Goal: Task Accomplishment & Management: Use online tool/utility

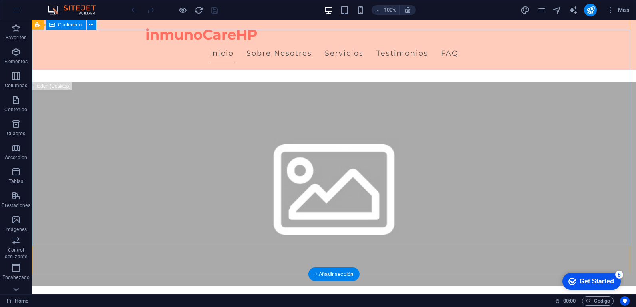
scroll to position [440, 0]
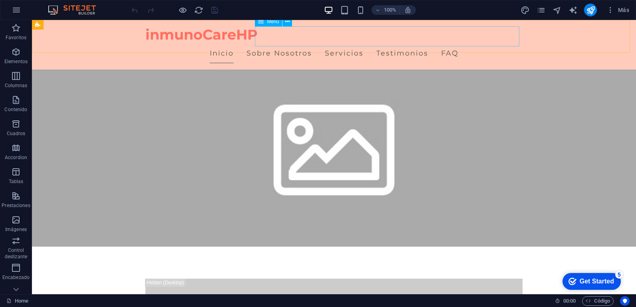
click at [399, 43] on nav "Inicio Sobre Nosotros Servicios Testimonios FAQ" at bounding box center [333, 53] width 377 height 20
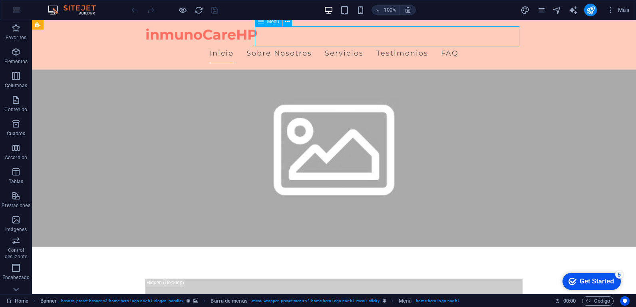
click at [399, 43] on nav "Inicio Sobre Nosotros Servicios Testimonios FAQ" at bounding box center [333, 53] width 377 height 20
select select
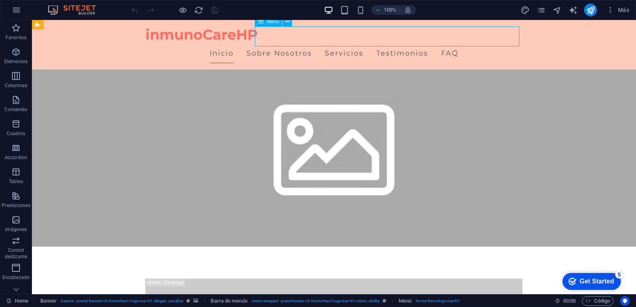
select select
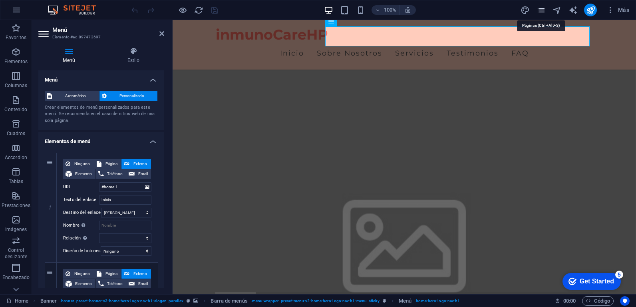
click at [540, 13] on icon "pages" at bounding box center [541, 10] width 9 height 9
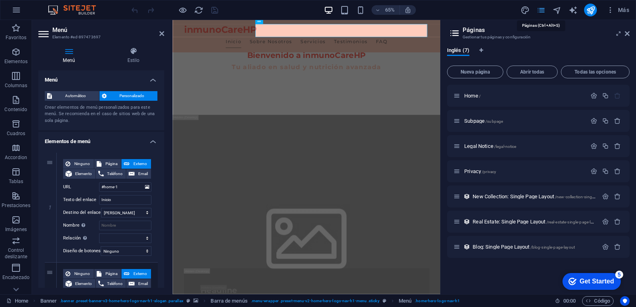
click at [541, 9] on icon "pages" at bounding box center [541, 10] width 9 height 9
click at [605, 283] on div "Get Started" at bounding box center [597, 281] width 34 height 7
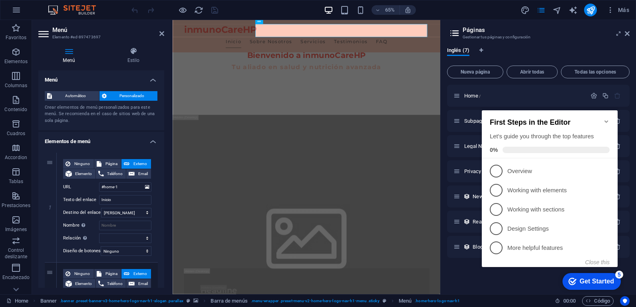
click div "checkmark Get Started 5 First Steps in the Editor Let's guide you through the t…"
click at [583, 281] on div "Get Started" at bounding box center [597, 281] width 34 height 7
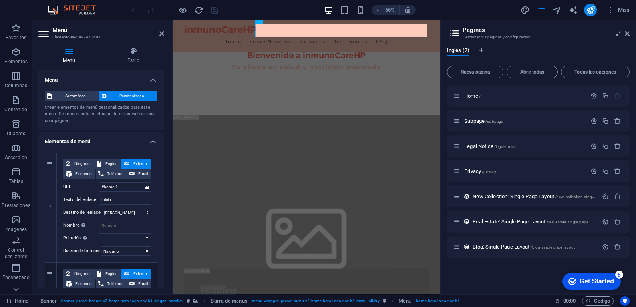
click at [16, 10] on icon "button" at bounding box center [17, 10] width 10 height 10
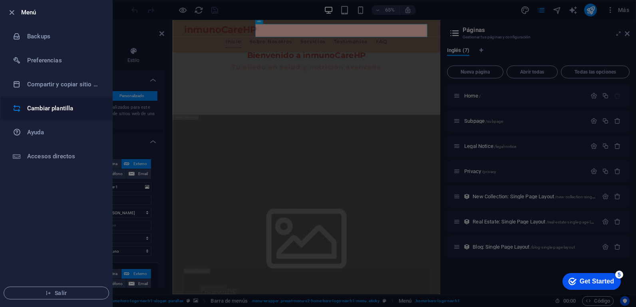
click at [66, 112] on h6 "Cambiar plantilla" at bounding box center [64, 109] width 74 height 10
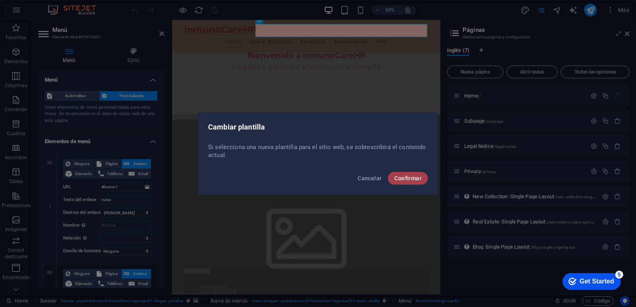
click at [410, 176] on span "Confirmar" at bounding box center [408, 178] width 27 height 6
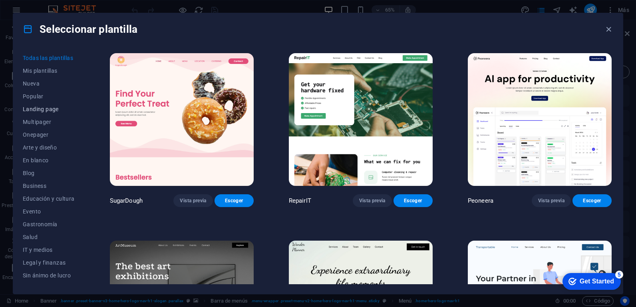
click at [58, 111] on span "Landing page" at bounding box center [49, 109] width 52 height 6
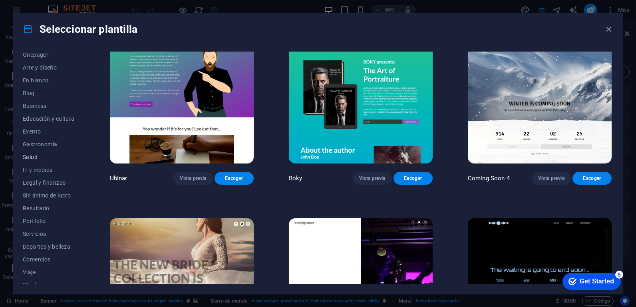
scroll to position [87, 0]
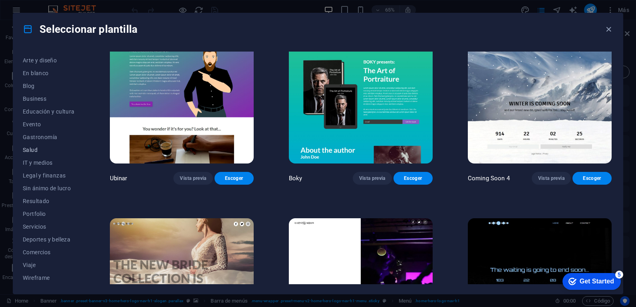
click at [36, 147] on span "Salud" at bounding box center [49, 150] width 52 height 6
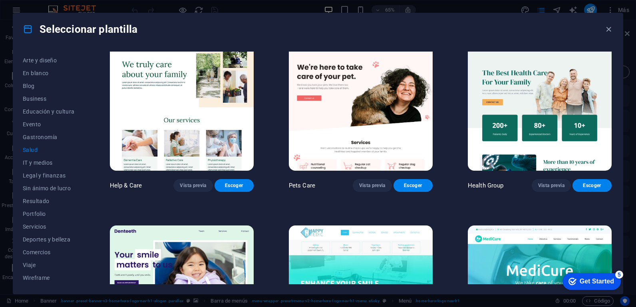
scroll to position [0, 0]
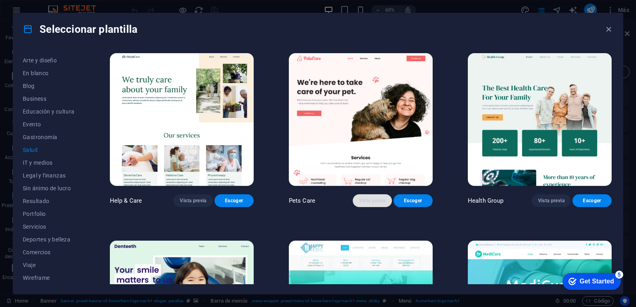
click at [361, 197] on span "Vista previa" at bounding box center [372, 200] width 26 height 6
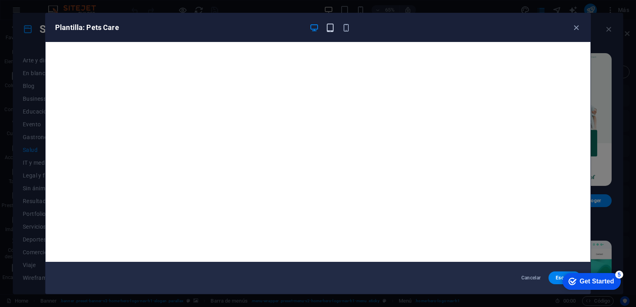
click at [335, 28] on icon "button" at bounding box center [330, 27] width 9 height 9
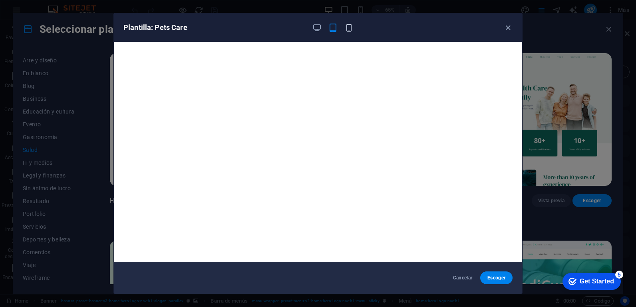
click at [349, 32] on icon "button" at bounding box center [349, 27] width 9 height 9
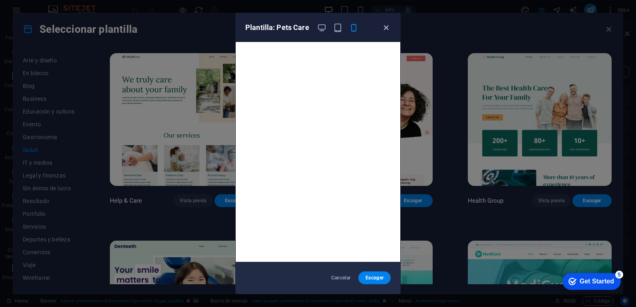
click at [383, 30] on icon "button" at bounding box center [386, 27] width 9 height 9
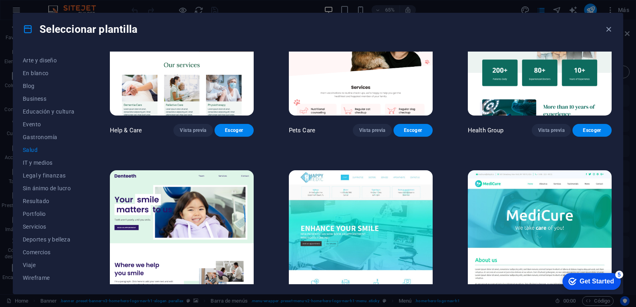
scroll to position [120, 0]
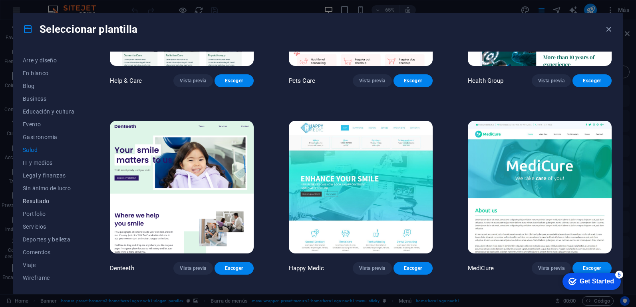
click at [46, 203] on span "Resultado" at bounding box center [49, 201] width 52 height 6
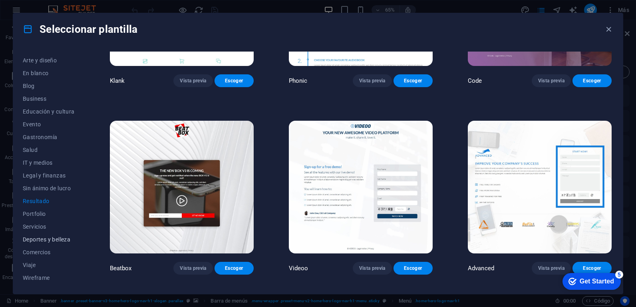
click at [56, 240] on span "Deportes y belleza" at bounding box center [49, 239] width 52 height 6
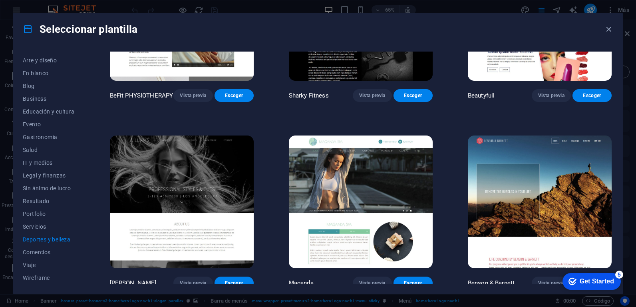
scroll to position [671, 0]
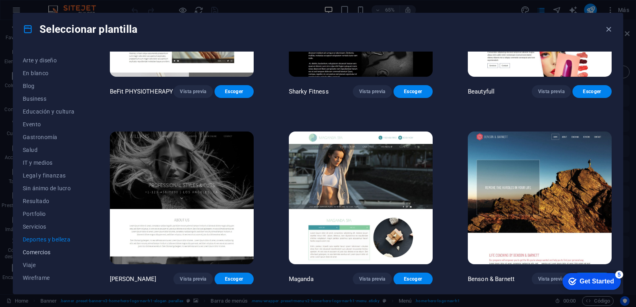
click at [39, 249] on span "Comercios" at bounding box center [49, 252] width 52 height 6
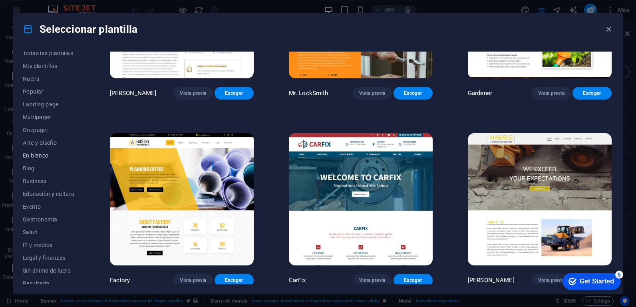
scroll to position [0, 0]
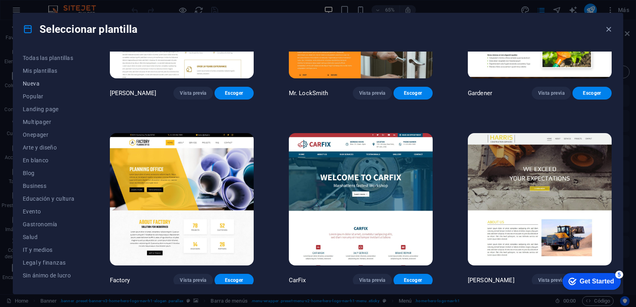
click at [34, 84] on span "Nueva" at bounding box center [49, 83] width 52 height 6
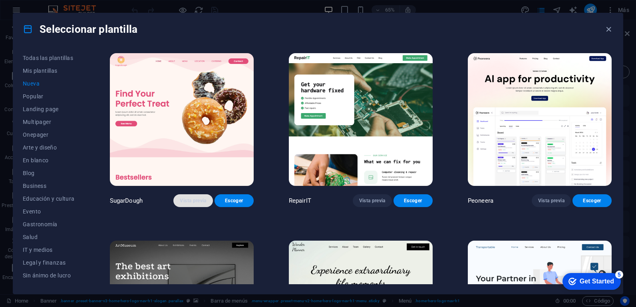
click at [199, 200] on span "Vista previa" at bounding box center [193, 200] width 26 height 6
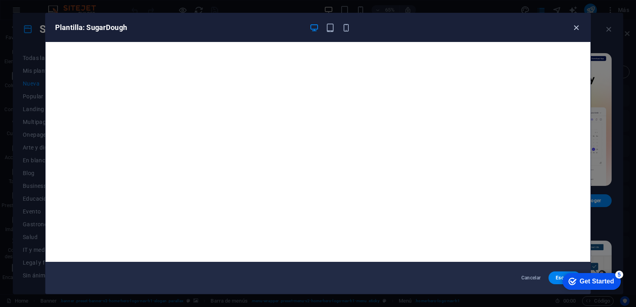
click at [577, 25] on icon "button" at bounding box center [576, 27] width 9 height 9
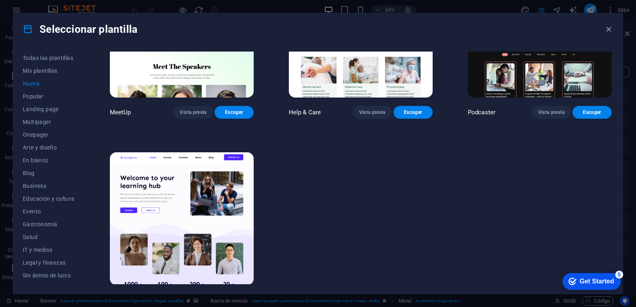
scroll to position [668, 0]
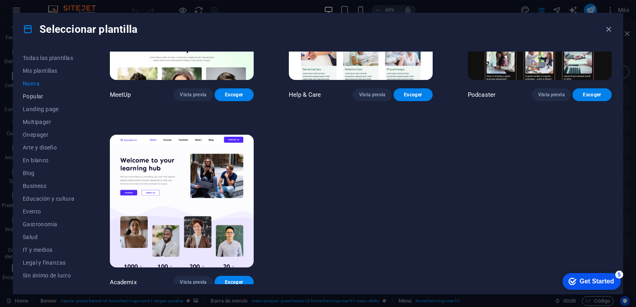
click at [32, 96] on span "Popular" at bounding box center [49, 96] width 52 height 6
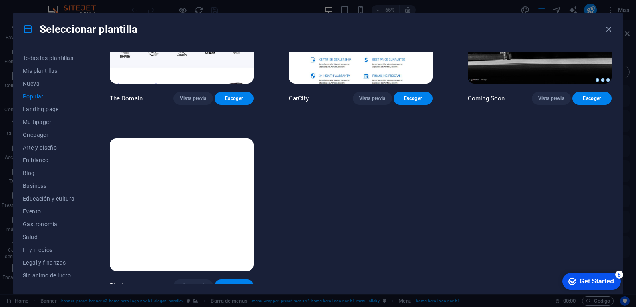
scroll to position [854, 0]
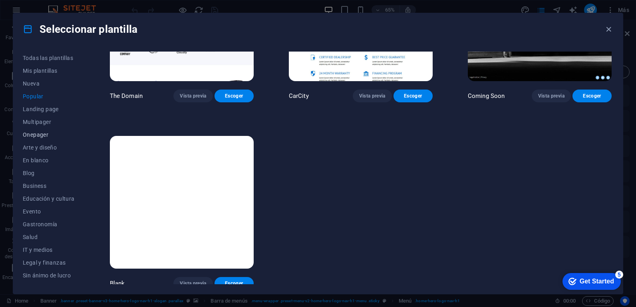
click at [48, 134] on span "Onepager" at bounding box center [49, 135] width 52 height 6
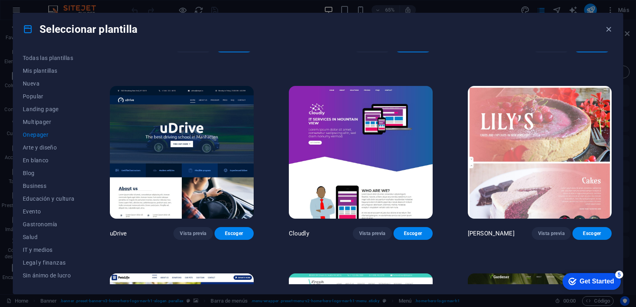
scroll to position [2718, 0]
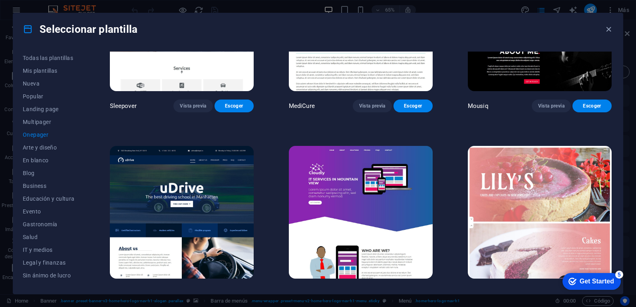
click at [360, 290] on span "Vista previa" at bounding box center [372, 293] width 26 height 6
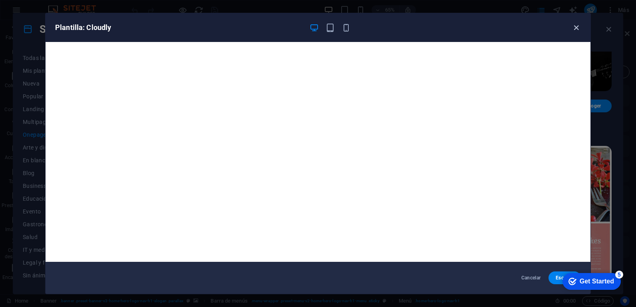
click at [579, 29] on icon "button" at bounding box center [576, 27] width 9 height 9
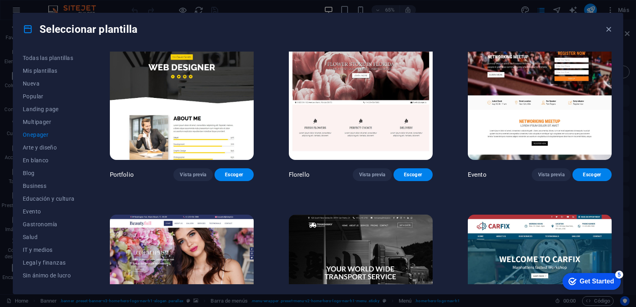
scroll to position [3319, 0]
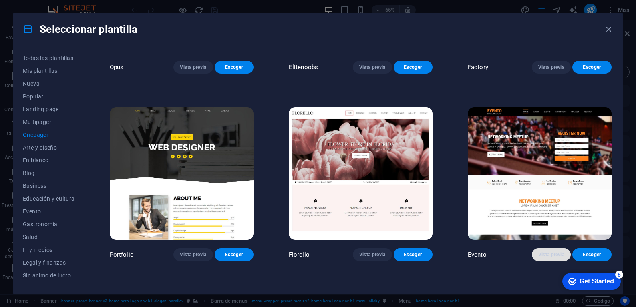
click at [540, 248] on button "Vista previa" at bounding box center [551, 254] width 39 height 13
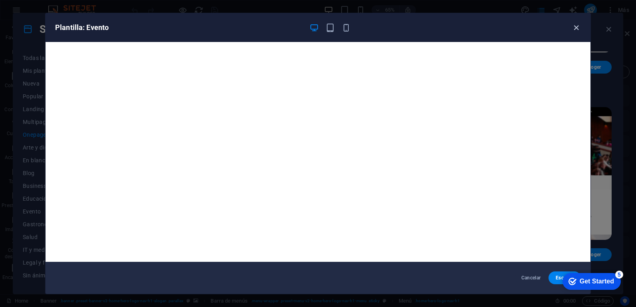
click at [577, 28] on icon "button" at bounding box center [576, 27] width 9 height 9
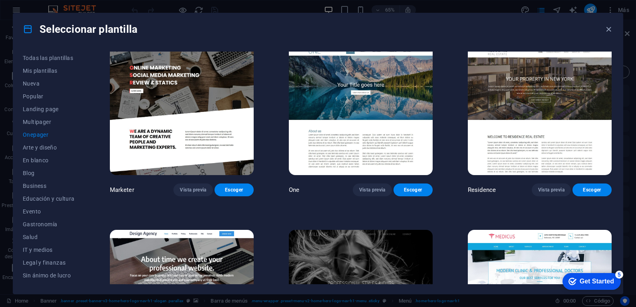
scroll to position [3718, 0]
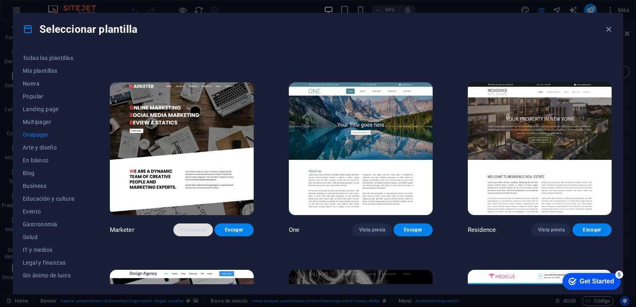
click at [193, 227] on span "Vista previa" at bounding box center [193, 230] width 26 height 6
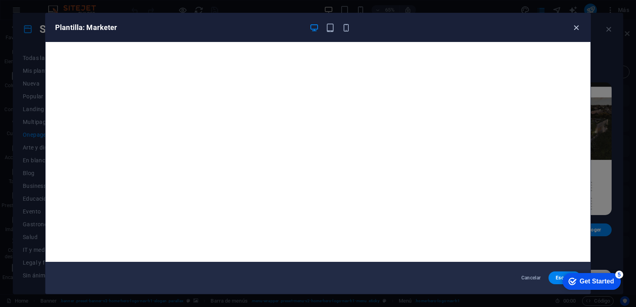
click at [575, 27] on icon "button" at bounding box center [576, 27] width 9 height 9
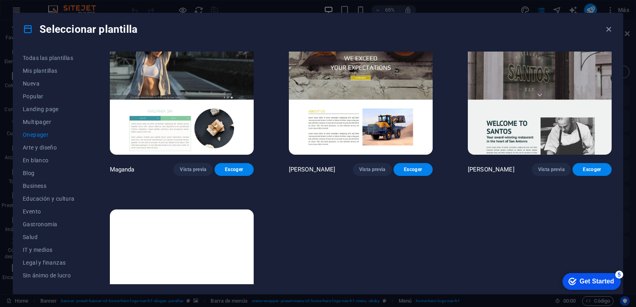
scroll to position [4198, 0]
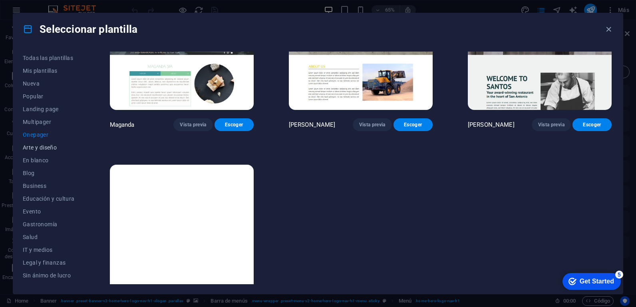
click at [46, 149] on span "Arte y diseño" at bounding box center [49, 147] width 52 height 6
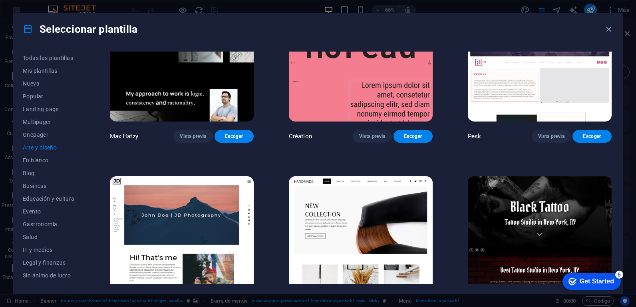
scroll to position [0, 0]
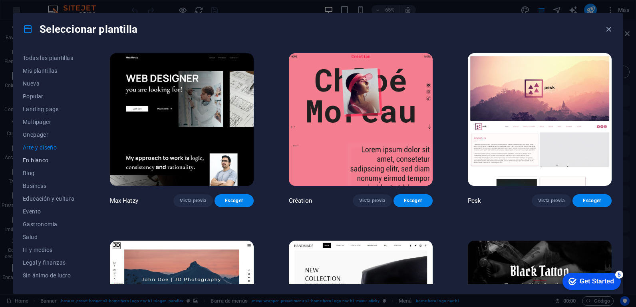
click at [43, 160] on span "En blanco" at bounding box center [49, 160] width 52 height 6
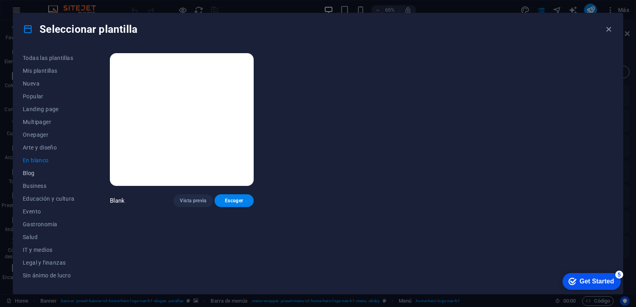
click at [29, 173] on span "Blog" at bounding box center [49, 173] width 52 height 6
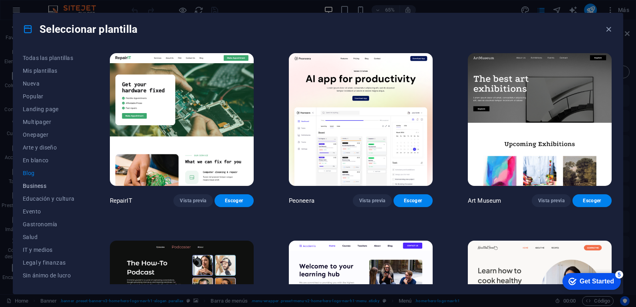
click at [40, 186] on span "Business" at bounding box center [49, 186] width 52 height 6
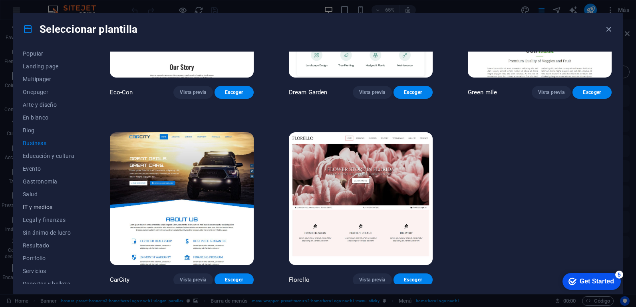
scroll to position [87, 0]
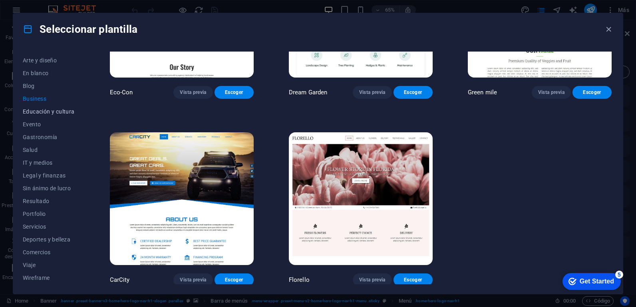
click at [71, 109] on span "Educación y cultura" at bounding box center [49, 111] width 52 height 6
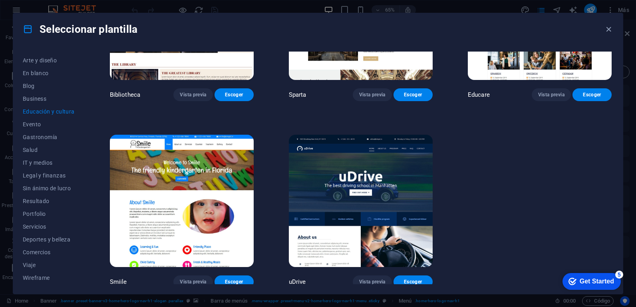
scroll to position [295, 0]
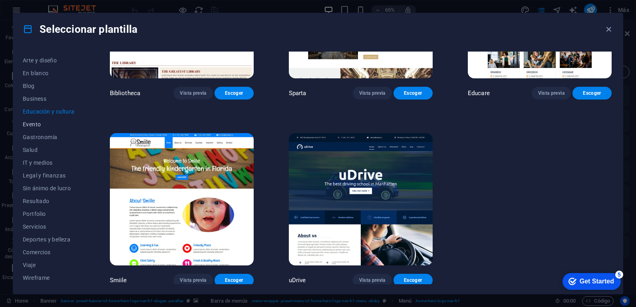
click at [24, 127] on span "Evento" at bounding box center [49, 124] width 52 height 6
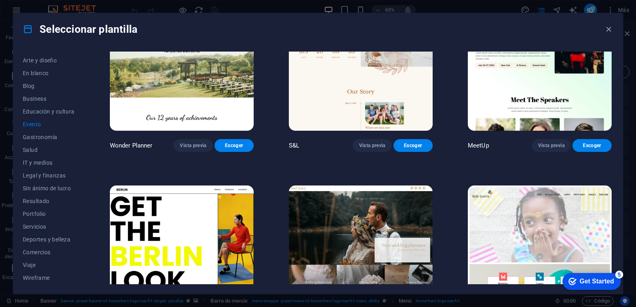
scroll to position [0, 0]
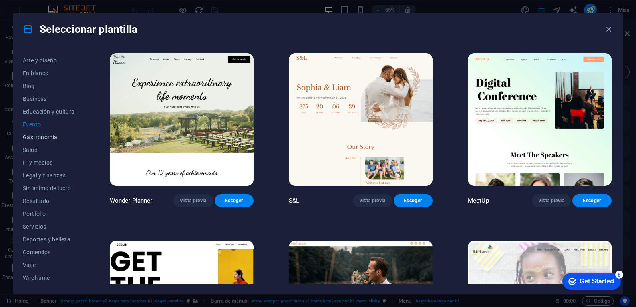
click at [44, 135] on span "Gastronomía" at bounding box center [49, 137] width 52 height 6
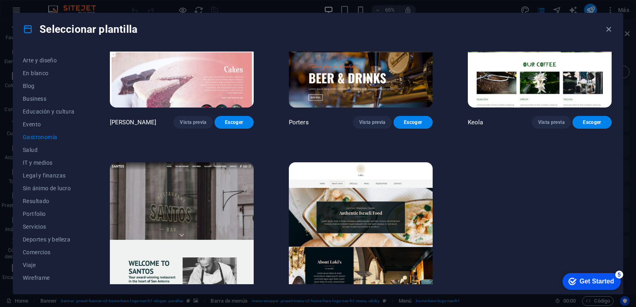
scroll to position [854, 0]
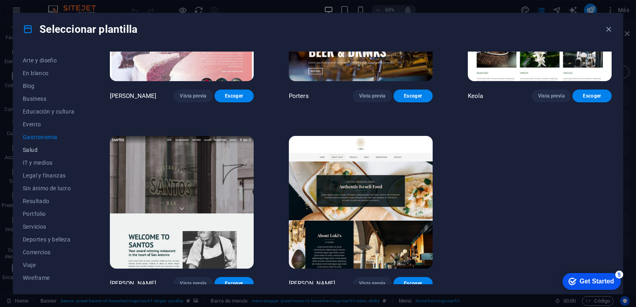
click at [27, 153] on span "Salud" at bounding box center [49, 150] width 52 height 6
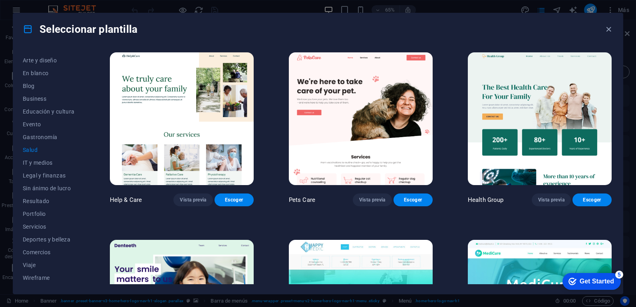
scroll to position [0, 0]
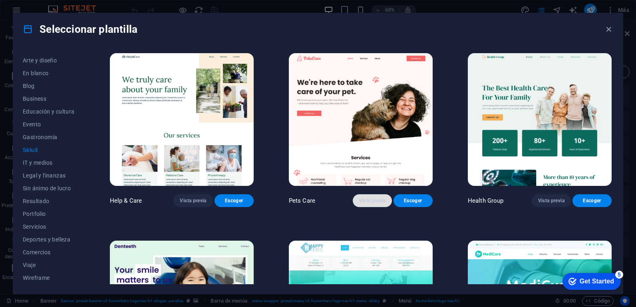
click at [368, 197] on span "Vista previa" at bounding box center [372, 200] width 26 height 6
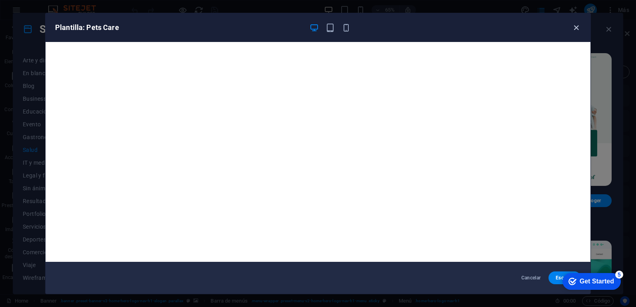
click at [574, 24] on icon "button" at bounding box center [576, 27] width 9 height 9
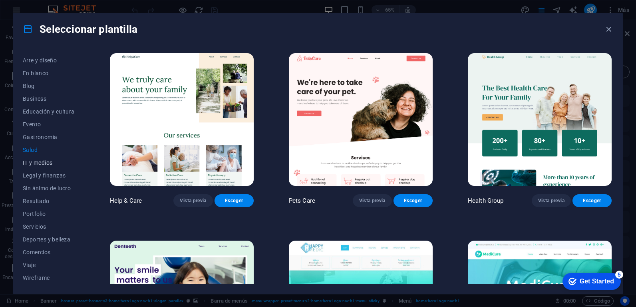
click at [38, 159] on button "IT y medios" at bounding box center [49, 162] width 52 height 13
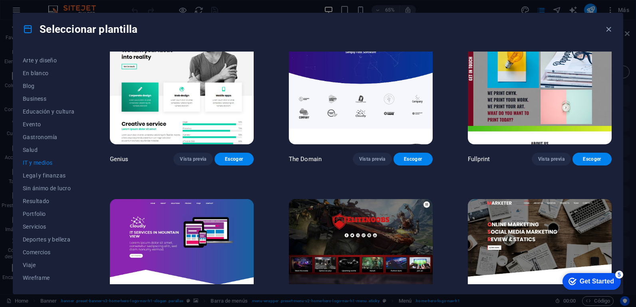
scroll to position [481, 0]
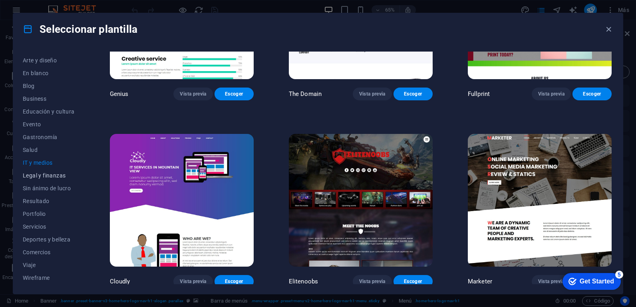
click at [38, 177] on span "Legal y finanzas" at bounding box center [49, 175] width 52 height 6
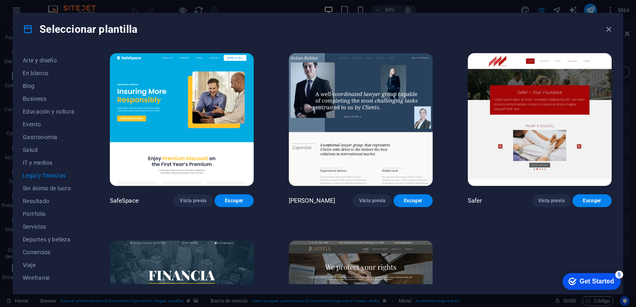
scroll to position [108, 0]
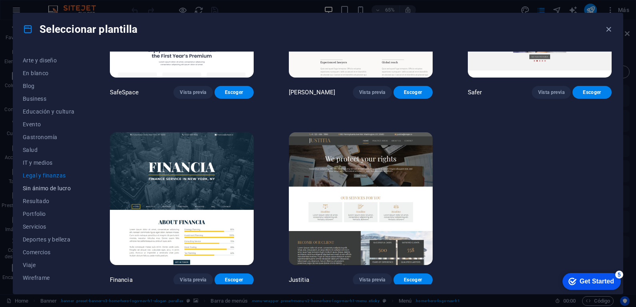
click at [47, 188] on span "Sin ánimo de lucro" at bounding box center [49, 188] width 52 height 6
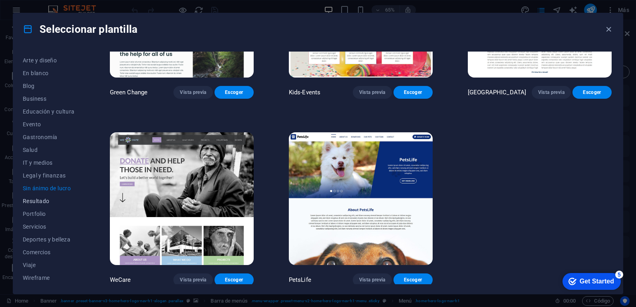
click at [47, 196] on button "Resultado" at bounding box center [49, 201] width 52 height 13
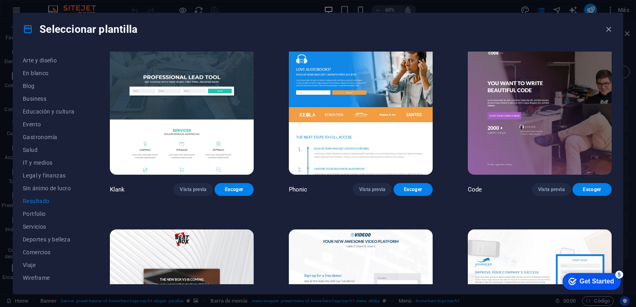
scroll to position [0, 0]
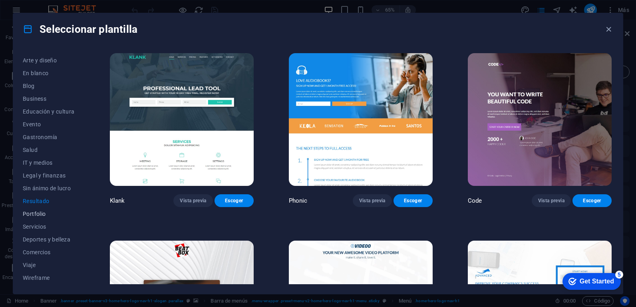
click at [40, 215] on span "Portfolio" at bounding box center [49, 214] width 52 height 6
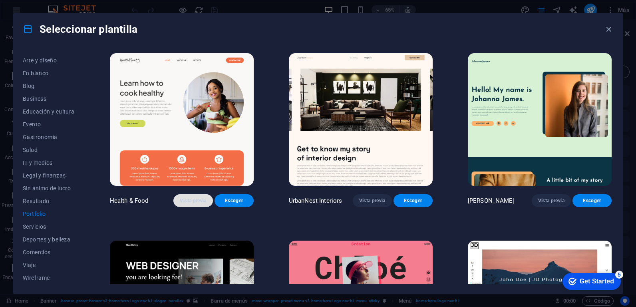
click at [197, 197] on span "Vista previa" at bounding box center [193, 200] width 26 height 6
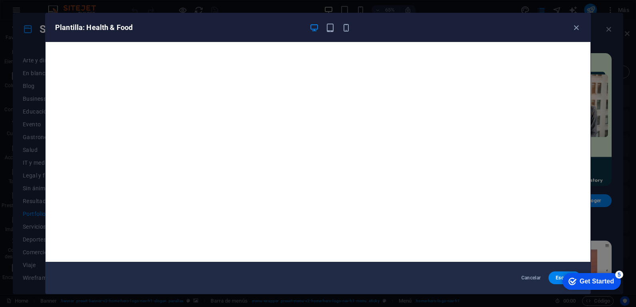
drag, startPoint x: 575, startPoint y: 26, endPoint x: 544, endPoint y: 44, distance: 35.4
click at [575, 26] on icon "button" at bounding box center [576, 27] width 9 height 9
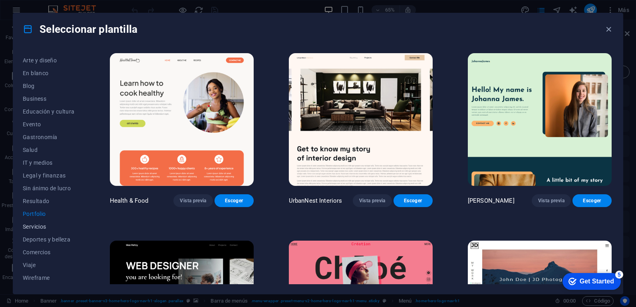
click at [37, 226] on span "Servicios" at bounding box center [49, 226] width 52 height 6
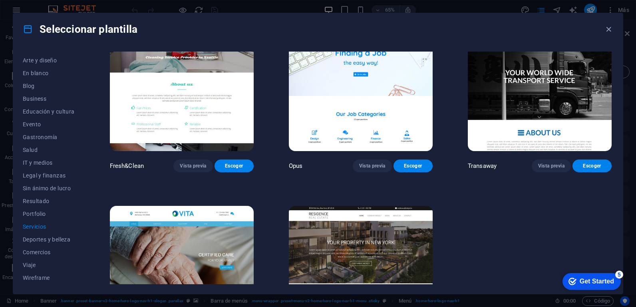
scroll to position [1041, 0]
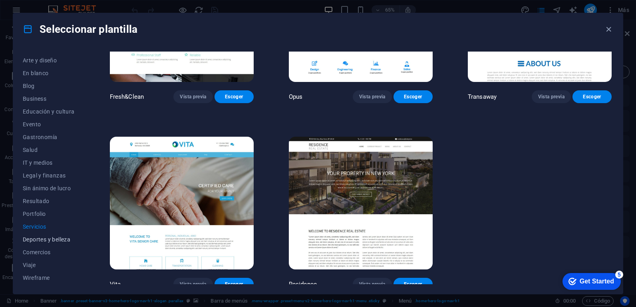
click at [37, 242] on span "Deportes y belleza" at bounding box center [49, 239] width 52 height 6
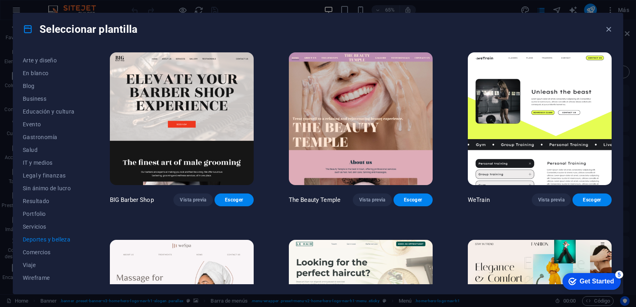
scroll to position [0, 0]
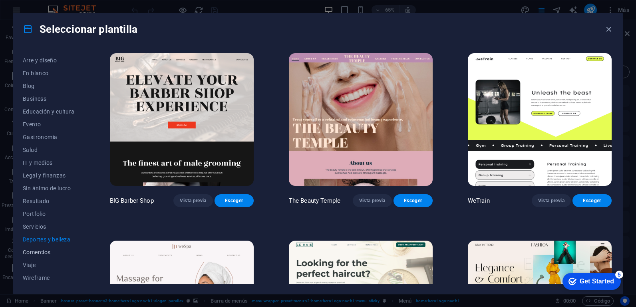
click at [43, 251] on span "Comercios" at bounding box center [49, 252] width 52 height 6
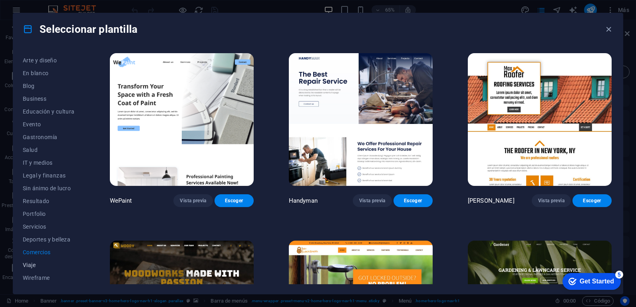
click at [35, 261] on button "Viaje" at bounding box center [49, 265] width 52 height 13
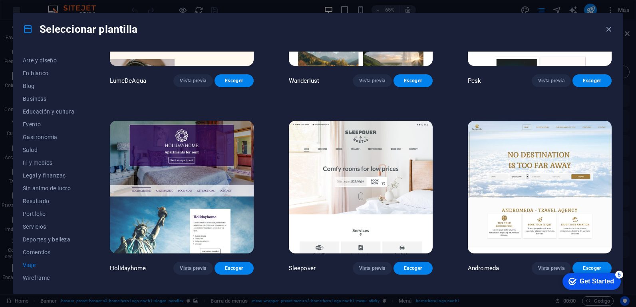
scroll to position [295, 0]
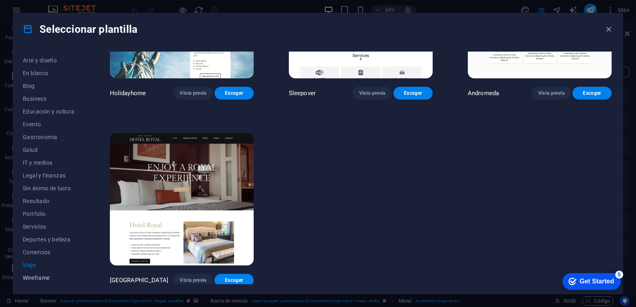
click at [43, 275] on span "Wireframe" at bounding box center [49, 278] width 52 height 6
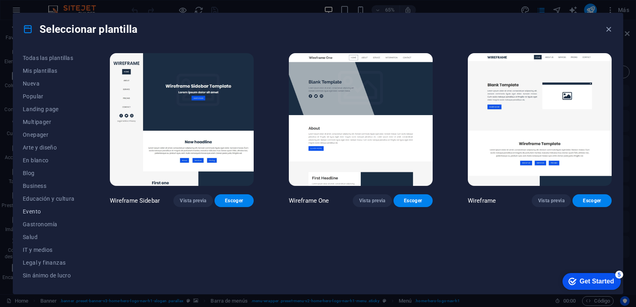
scroll to position [87, 0]
click at [35, 147] on span "Salud" at bounding box center [49, 150] width 52 height 6
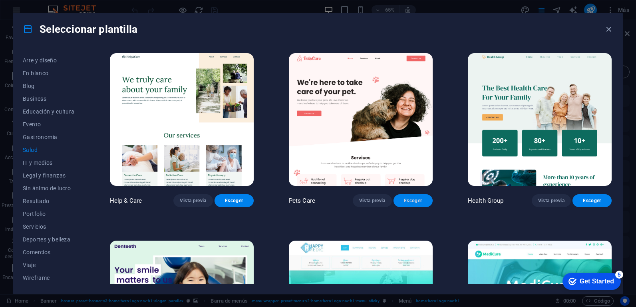
click at [411, 197] on span "Escoger" at bounding box center [413, 200] width 26 height 6
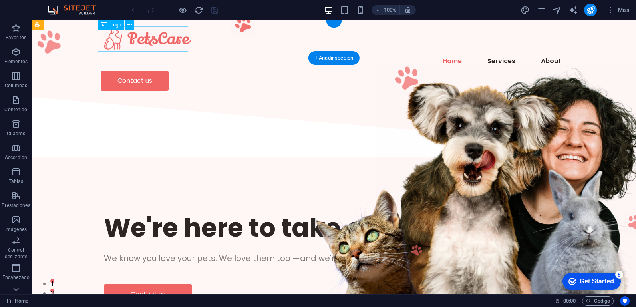
click at [160, 38] on div at bounding box center [334, 38] width 467 height 25
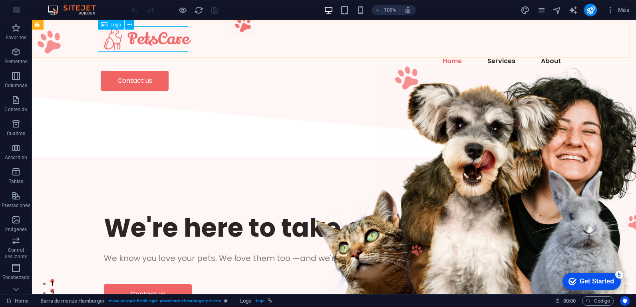
click at [109, 24] on div "Logo" at bounding box center [111, 25] width 27 height 10
click at [130, 22] on icon at bounding box center [130, 25] width 4 height 8
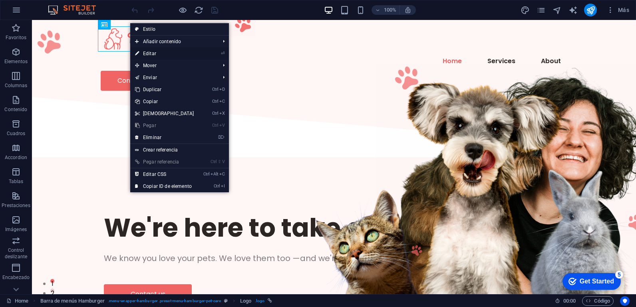
click at [176, 51] on link "⏎ Editar" at bounding box center [164, 54] width 69 height 12
select select "px"
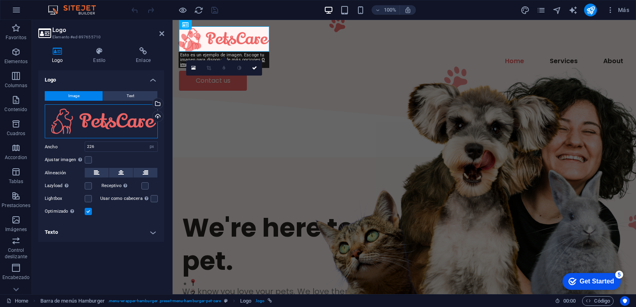
click at [105, 123] on div "Arrastra archivos aquí, haz clic para escoger archivos o selecciona archivos de…" at bounding box center [101, 121] width 113 height 34
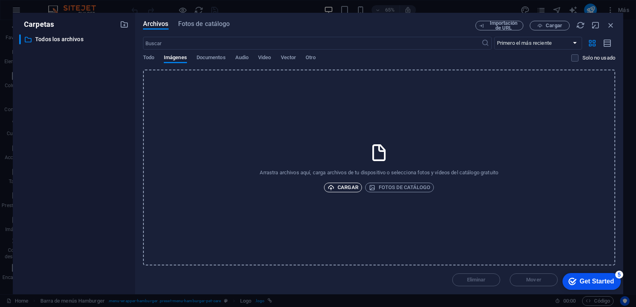
click at [339, 187] on span "Cargar" at bounding box center [343, 188] width 31 height 10
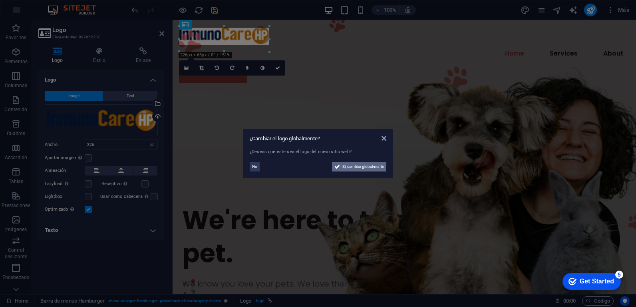
drag, startPoint x: 352, startPoint y: 165, endPoint x: 270, endPoint y: 225, distance: 101.3
click at [352, 165] on span "Sí, cambiar globalmente" at bounding box center [364, 167] width 42 height 10
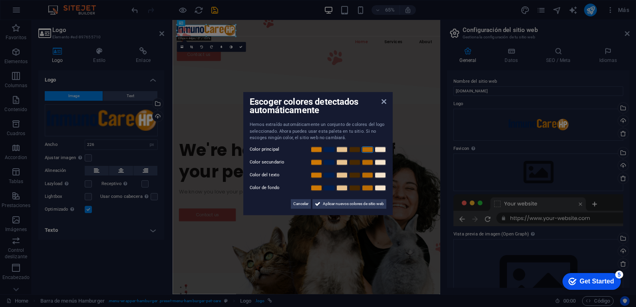
click at [369, 149] on link at bounding box center [368, 149] width 12 height 6
click at [334, 151] on link at bounding box center [329, 149] width 12 height 6
click at [366, 151] on link at bounding box center [368, 149] width 12 height 6
click at [333, 162] on link at bounding box center [329, 162] width 12 height 6
click at [315, 178] on link at bounding box center [317, 175] width 12 height 6
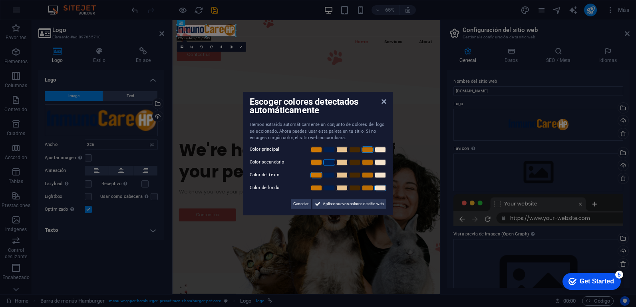
click at [379, 187] on link at bounding box center [381, 188] width 12 height 6
click at [341, 205] on span "Aplicar nuevos colores de sitio web" at bounding box center [353, 204] width 61 height 10
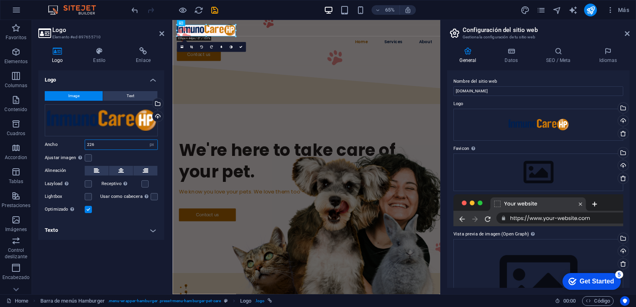
click at [128, 145] on input "226" at bounding box center [121, 145] width 72 height 10
drag, startPoint x: 111, startPoint y: 143, endPoint x: 76, endPoint y: 152, distance: 36.2
click at [76, 152] on div "Image Text Arrastra archivos aquí, haz clic para escoger archivos o selecciona …" at bounding box center [101, 153] width 126 height 136
click at [94, 253] on div "Logo Image Text Arrastra archivos aquí, haz clic para escoger archivos o selecc…" at bounding box center [101, 178] width 126 height 217
click at [87, 158] on label at bounding box center [88, 157] width 7 height 7
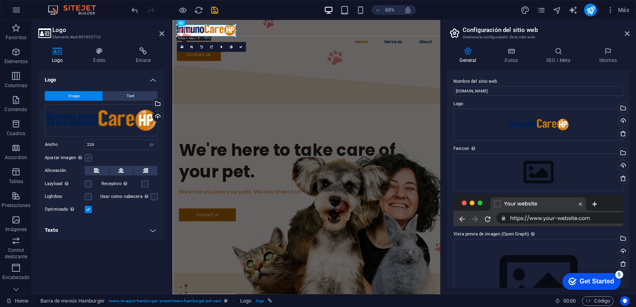
click at [0, 0] on input "Ajustar imagen Ajustar imagen automáticamente a un ancho y alto fijo" at bounding box center [0, 0] width 0 height 0
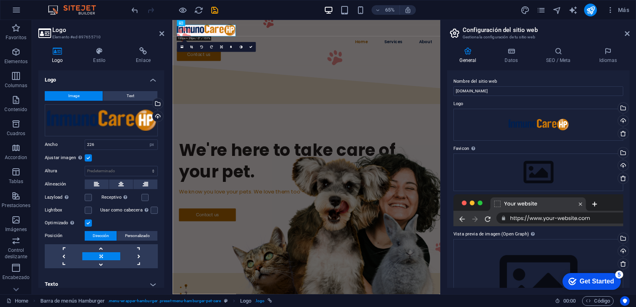
click at [87, 158] on label at bounding box center [88, 157] width 7 height 7
click at [0, 0] on input "Ajustar imagen Ajustar imagen automáticamente a un ancho y alto fijo" at bounding box center [0, 0] width 0 height 0
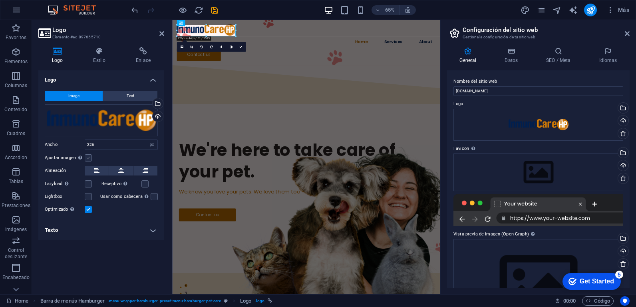
click at [87, 158] on label at bounding box center [88, 157] width 7 height 7
click at [0, 0] on input "Ajustar imagen Ajustar imagen automáticamente a un ancho y alto fijo" at bounding box center [0, 0] width 0 height 0
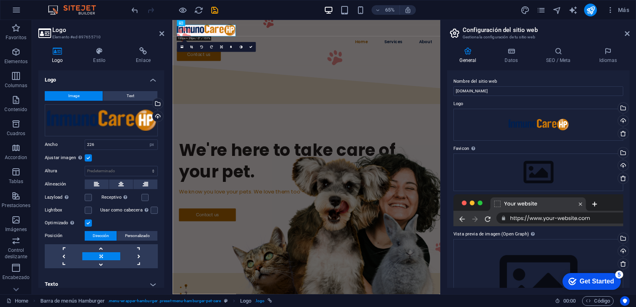
click at [87, 158] on label at bounding box center [88, 157] width 7 height 7
click at [0, 0] on input "Ajustar imagen Ajustar imagen automáticamente a un ancho y alto fijo" at bounding box center [0, 0] width 0 height 0
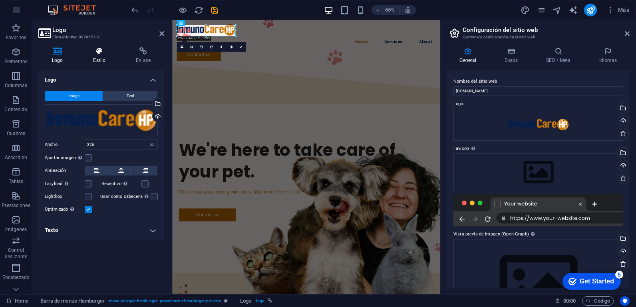
click at [104, 55] on icon at bounding box center [100, 51] width 40 height 8
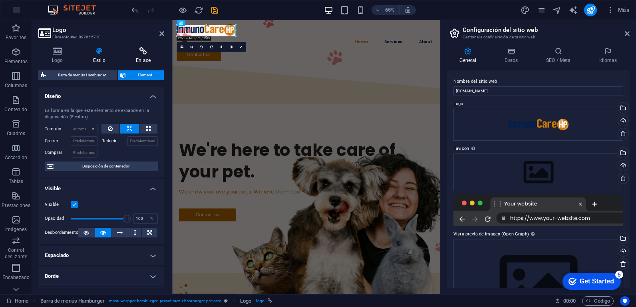
click at [148, 56] on h4 "Enlace" at bounding box center [143, 55] width 42 height 17
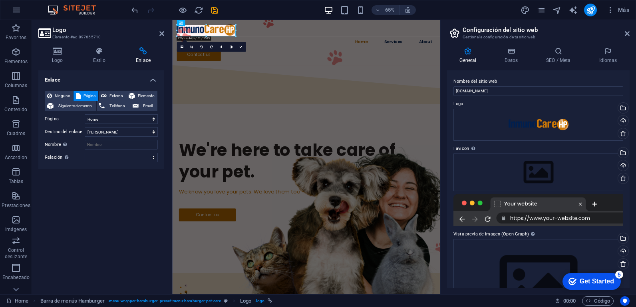
click at [542, 219] on div at bounding box center [539, 210] width 170 height 32
drag, startPoint x: 514, startPoint y: 90, endPoint x: 518, endPoint y: 95, distance: 6.8
click at [518, 95] on input "inmunocarehp.com" at bounding box center [539, 91] width 170 height 10
click at [518, 96] on input "inmunocarehp.com" at bounding box center [539, 91] width 170 height 10
click at [519, 91] on input "inmunocarehp.com" at bounding box center [539, 91] width 170 height 10
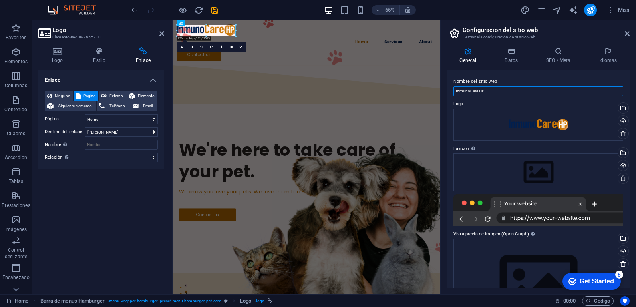
type input "InmunoCare HP"
click at [512, 102] on label "Logo" at bounding box center [539, 104] width 170 height 10
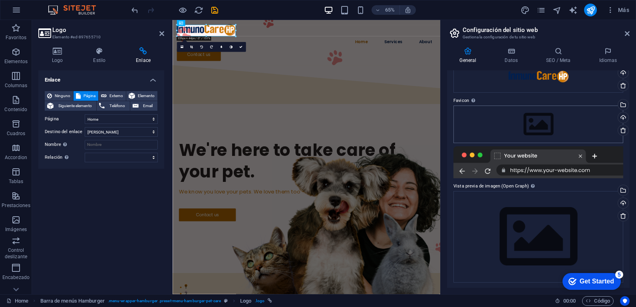
scroll to position [49, 0]
click at [629, 34] on icon at bounding box center [627, 33] width 5 height 6
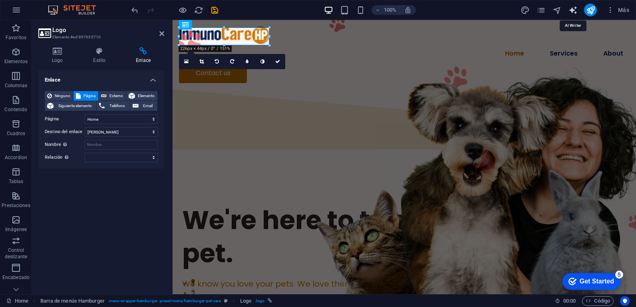
click at [573, 12] on icon "text_generator" at bounding box center [573, 10] width 9 height 9
select select "English"
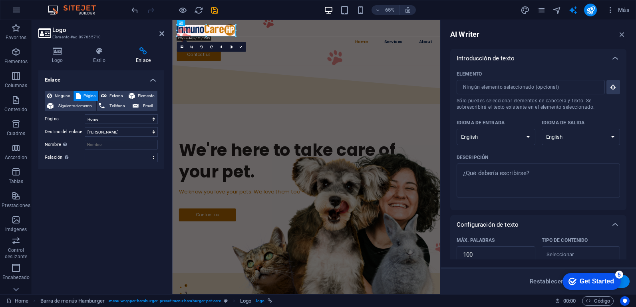
scroll to position [0, 0]
click at [375, 203] on div "We're here to take care of your pet." at bounding box center [378, 236] width 393 height 66
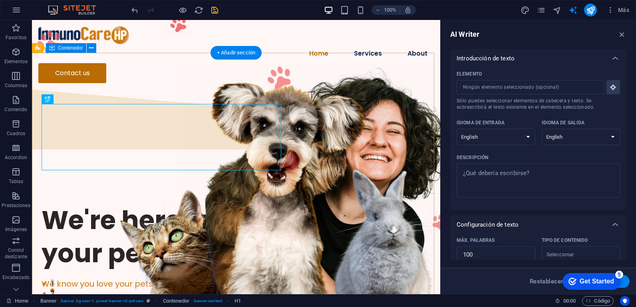
click at [368, 152] on div "We're here to take care of your pet. We know you love your pets. We love them t…" at bounding box center [236, 266] width 408 height 229
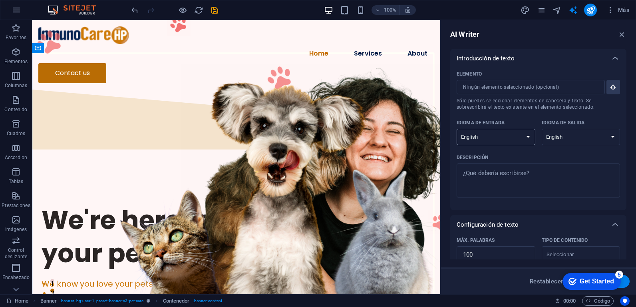
click at [530, 138] on select "Albanian Arabic Armenian Awadhi Azerbaijani Bashkir Basque Belarusian Bengali B…" at bounding box center [496, 137] width 79 height 16
select select "Spanish"
click at [457, 129] on select "Albanian Arabic Armenian Awadhi Azerbaijani Bashkir Basque Belarusian Bengali B…" at bounding box center [496, 137] width 79 height 16
click at [608, 135] on select "Albanian Arabic Armenian Awadhi Azerbaijani Bashkir Basque Belarusian Bengali B…" at bounding box center [581, 137] width 79 height 16
select select "Spanish"
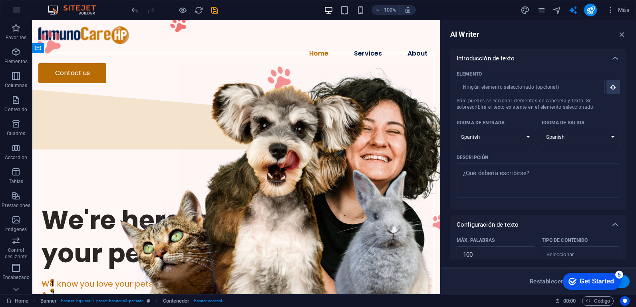
click at [542, 129] on select "Albanian Arabic Armenian Awadhi Azerbaijani Bashkir Basque Belarusian Bengali B…" at bounding box center [581, 137] width 79 height 16
type textarea "x"
click at [518, 177] on textarea "Descripción x ​" at bounding box center [538, 180] width 155 height 26
click at [540, 175] on textarea "Descripción x ​" at bounding box center [538, 180] width 155 height 26
paste textarea "Fórmula hiperproteica con calostro bovino y fibra prebiótica para cubrir altas …"
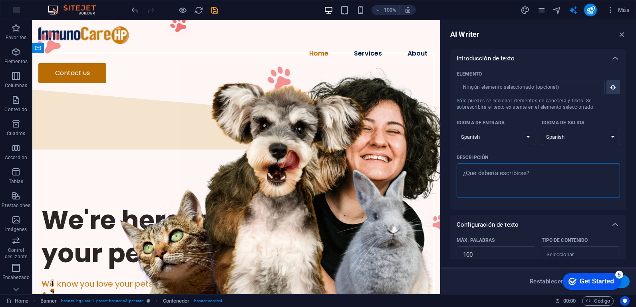
type textarea "Fórmula hiperproteica con calostro bovino y fibra prebiótica para cubrir altas …"
type textarea "x"
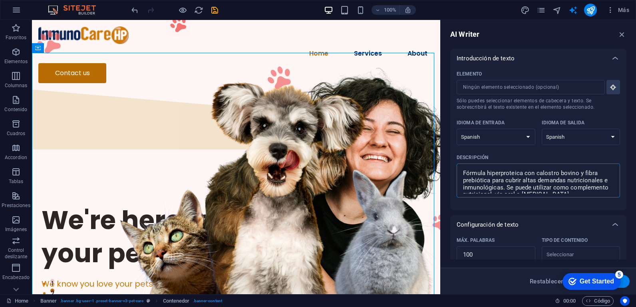
scroll to position [55, 0]
type textarea "Fórmula hiperproteica con calostro bovino y fibra prebiótica para cubrir altas …"
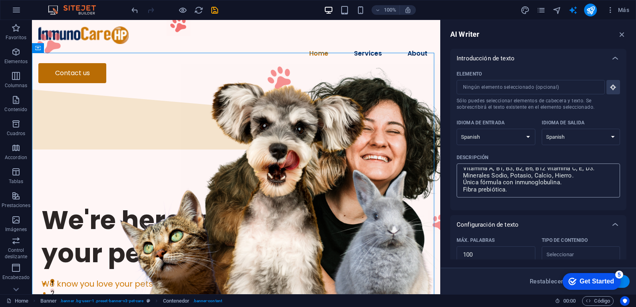
type textarea "x"
click at [520, 192] on textarea "Fórmula hiperproteica con calostro bovino y fibra prebiótica para cubrir altas …" at bounding box center [538, 180] width 155 height 26
type textarea "Fórmula hiperproteica con calostro bovino y fibra prebiótica para cubrir altas …"
type textarea "x"
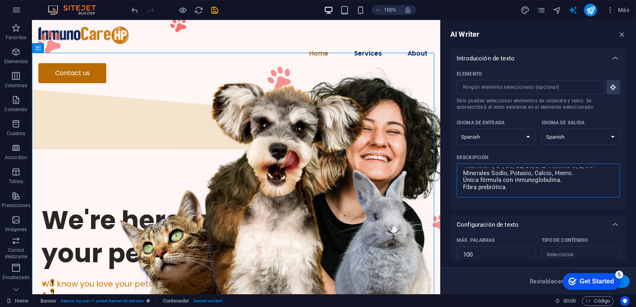
paste textarea "REFUERZA Con inmunoglobulina calostro de bovino. Refuerza el sistema inmunológi…"
type textarea "Fórmula hiperproteica con calostro bovino y fibra prebiótica para cubrir altas …"
type textarea "x"
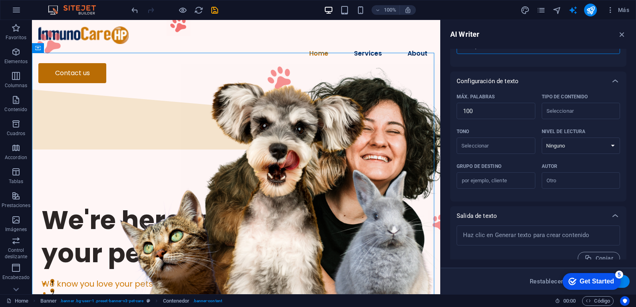
scroll to position [155, 0]
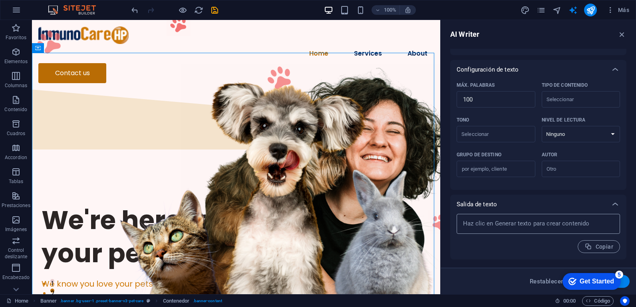
type textarea "Fórmula hiperproteica con calostro bovino y fibra prebiótica para cubrir altas …"
type textarea "x"
click at [567, 225] on textarea at bounding box center [538, 224] width 155 height 12
type textarea "x"
drag, startPoint x: 599, startPoint y: 283, endPoint x: 538, endPoint y: 278, distance: 61.0
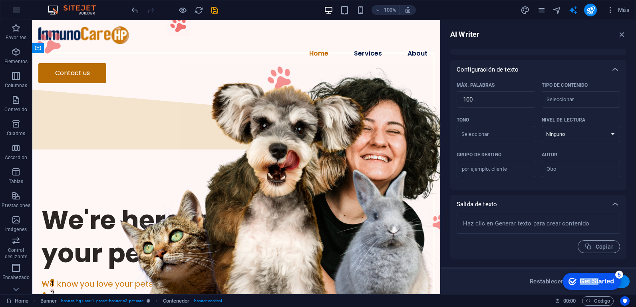
click html "checkmark Get Started 5 First Steps in the Editor Let's guide you through the t…"
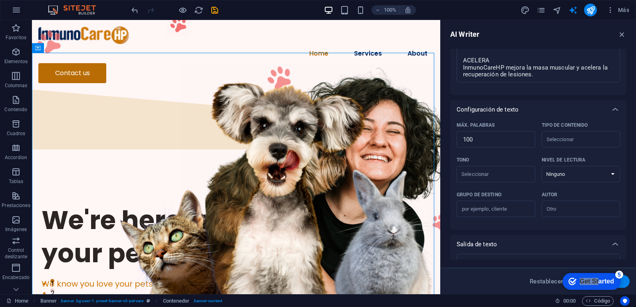
click at [626, 284] on button "Generar texto" at bounding box center [602, 281] width 56 height 13
type textarea "x"
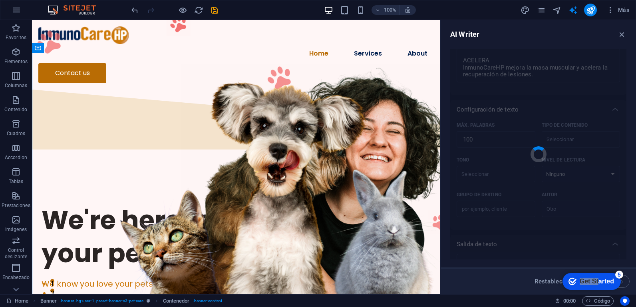
type textarea "x"
type textarea "Esta fórmula hiperproteica, enriquecida con calostro bovino y fibra prebiótica,…"
type textarea "x"
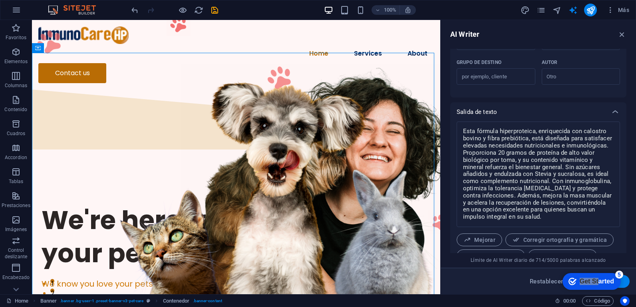
scroll to position [282, 0]
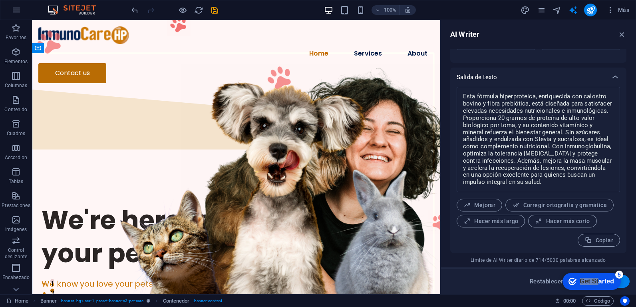
click at [628, 283] on button "Generar texto" at bounding box center [602, 281] width 56 height 13
type textarea "x"
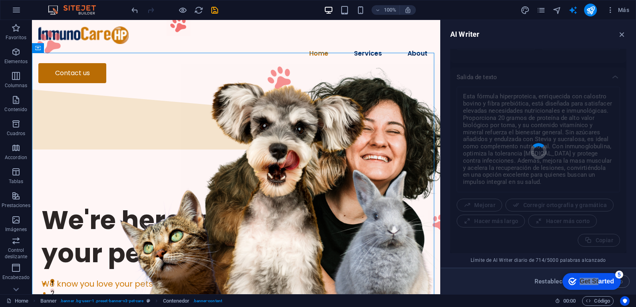
type textarea "x"
type textarea "Descubre una fórmula hiperproteica diseñada para satisfacer las altas necesidad…"
type textarea "x"
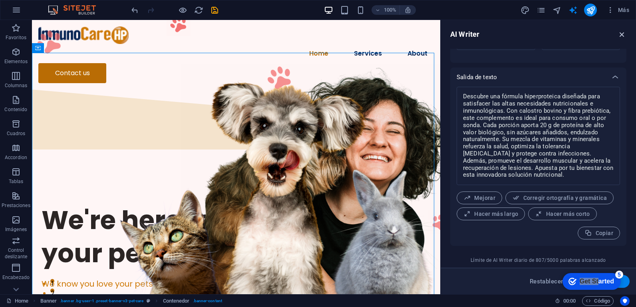
drag, startPoint x: 625, startPoint y: 36, endPoint x: 593, endPoint y: 15, distance: 37.9
click at [625, 36] on icon "button" at bounding box center [622, 34] width 9 height 9
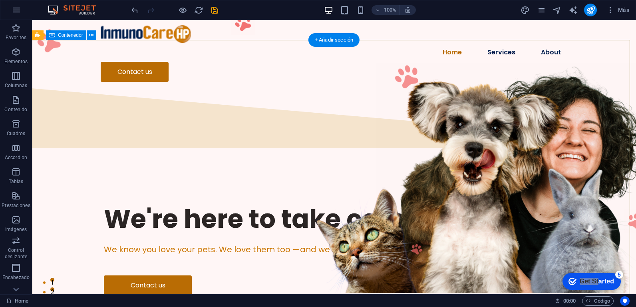
scroll to position [0, 0]
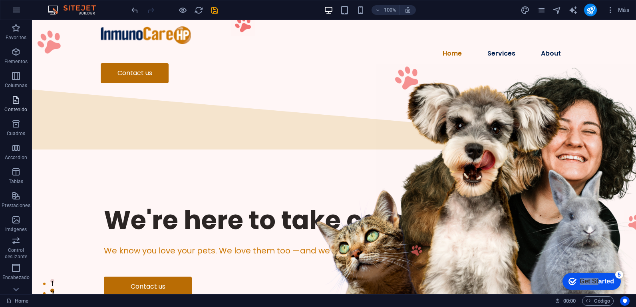
click at [20, 103] on icon "button" at bounding box center [16, 100] width 10 height 10
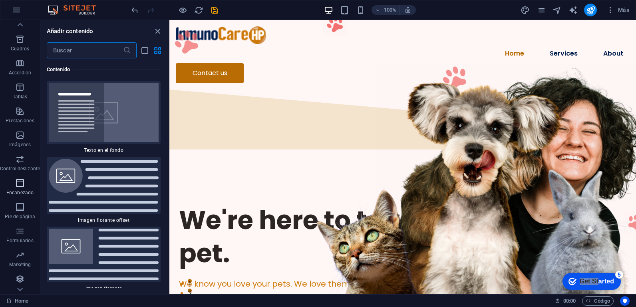
scroll to position [86, 0]
click at [539, 10] on icon "pages" at bounding box center [541, 10] width 9 height 9
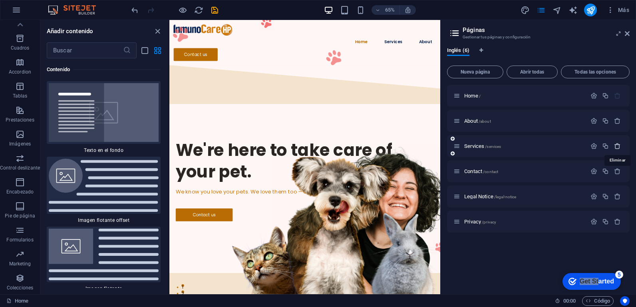
click at [618, 146] on icon "button" at bounding box center [617, 146] width 7 height 7
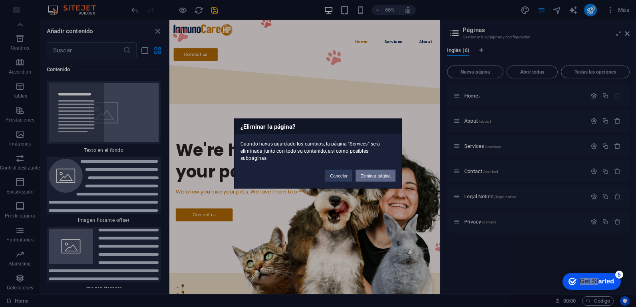
click at [377, 173] on button "Eliminar página" at bounding box center [376, 176] width 40 height 12
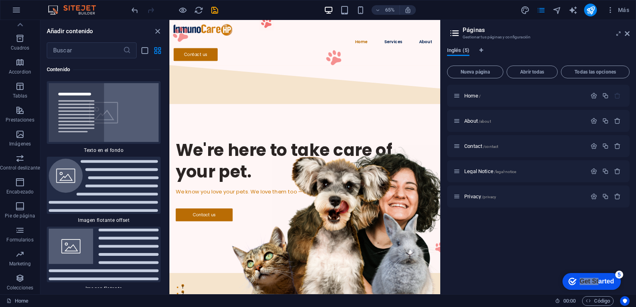
click at [450, 49] on span "Inglés (5)" at bounding box center [458, 51] width 22 height 11
click at [468, 53] on span "Inglés (5)" at bounding box center [458, 51] width 22 height 11
click at [627, 34] on icon at bounding box center [627, 33] width 5 height 6
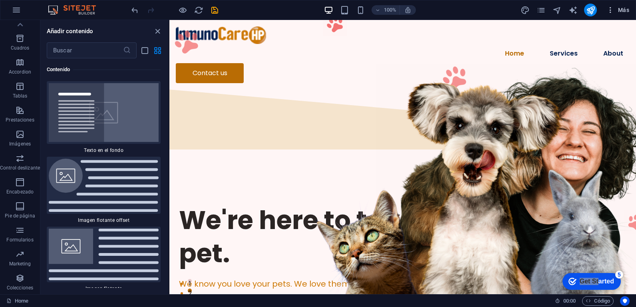
click at [611, 10] on icon "button" at bounding box center [611, 10] width 8 height 8
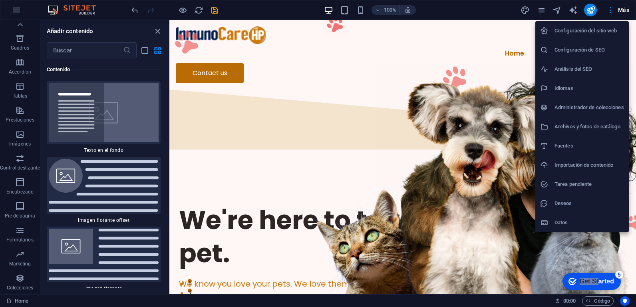
click at [594, 33] on h6 "Configuración del sitio web" at bounding box center [590, 31] width 70 height 10
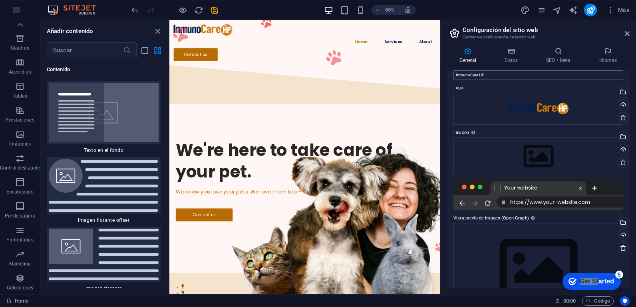
scroll to position [0, 0]
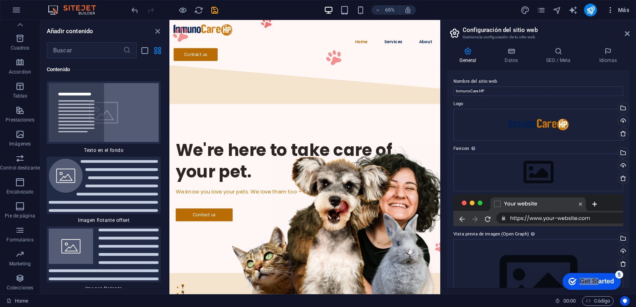
click at [612, 10] on icon "button" at bounding box center [611, 10] width 8 height 8
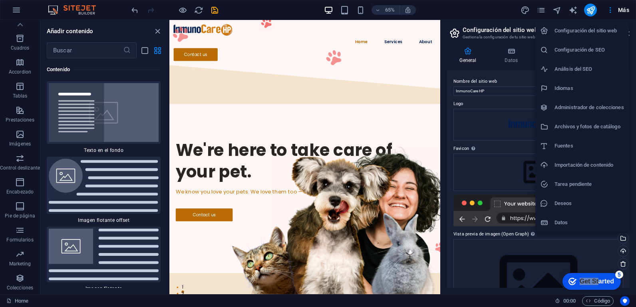
click at [581, 163] on h6 "Importación de contenido" at bounding box center [590, 165] width 70 height 10
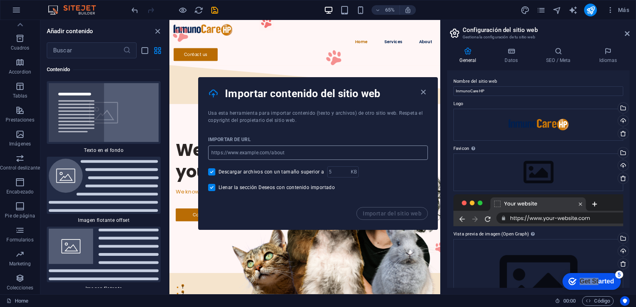
click at [285, 154] on input "url" at bounding box center [318, 152] width 220 height 14
paste input "https://dnlab.com.pe/products.html"
type input "https://dnlab.com.pe/products.html"
click at [386, 209] on button "Importar del sitio web" at bounding box center [393, 213] width 72 height 13
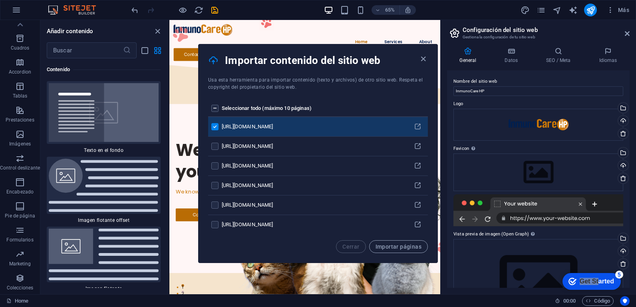
drag, startPoint x: 408, startPoint y: 249, endPoint x: 409, endPoint y: 254, distance: 5.7
click at [408, 249] on span "Importar páginas" at bounding box center [399, 246] width 46 height 6
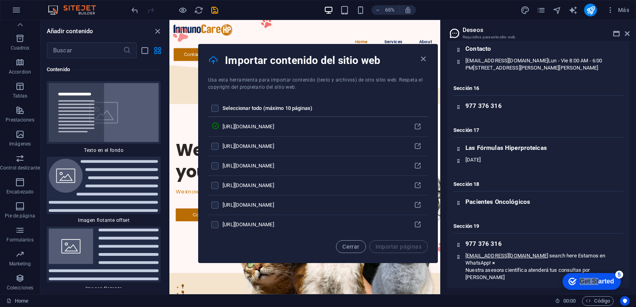
scroll to position [1190, 0]
click at [557, 36] on h3 "Requisitos para este sitio web" at bounding box center [538, 37] width 151 height 7
click at [622, 275] on div "5" at bounding box center [620, 275] width 8 height 8
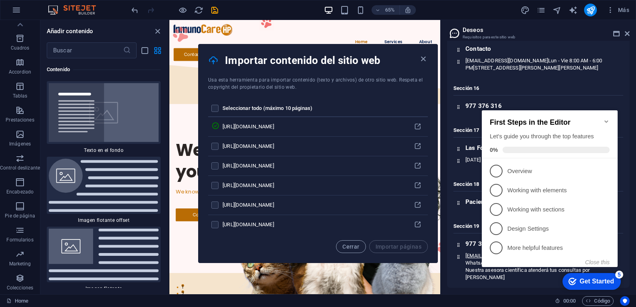
click at [528, 175] on link "1 Overview - incomplete" at bounding box center [550, 171] width 120 height 13
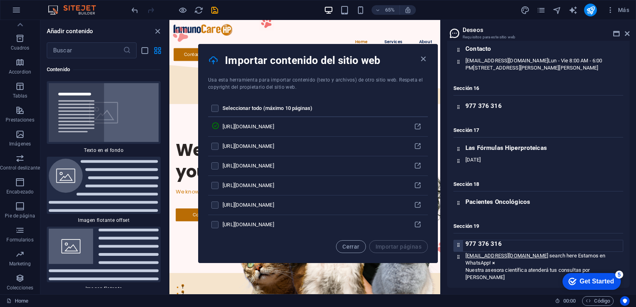
scroll to position [0, 0]
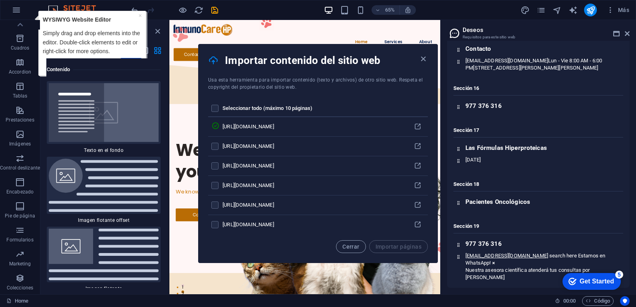
click at [594, 286] on div "checkmark Get Started 5" at bounding box center [592, 281] width 58 height 17
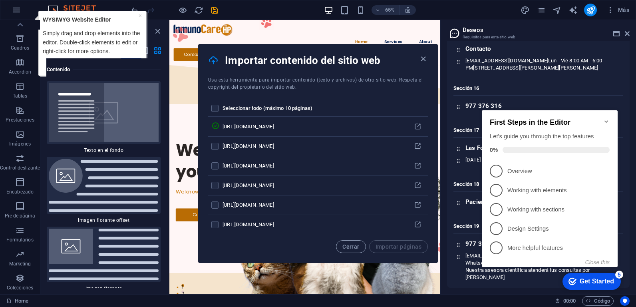
click at [95, 38] on p "Simply drag and drop elements into the editor. Double-click elements to edit or…" at bounding box center [91, 42] width 99 height 27
click at [99, 44] on p "Simply drag and drop elements into the editor. Double-click elements to edit or…" at bounding box center [91, 42] width 99 height 27
drag, startPoint x: 67, startPoint y: 34, endPoint x: 82, endPoint y: 67, distance: 36.7
click at [82, 67] on h6 "Contenido" at bounding box center [104, 70] width 114 height 10
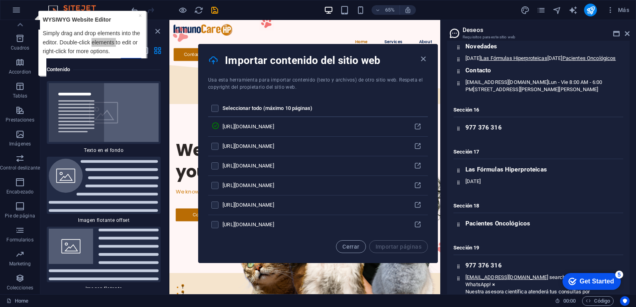
scroll to position [1190, 0]
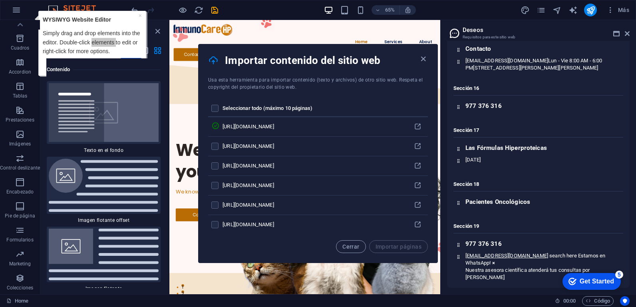
click at [569, 281] on icon "Get Started 5 items remaining, 0% complete" at bounding box center [573, 281] width 8 height 7
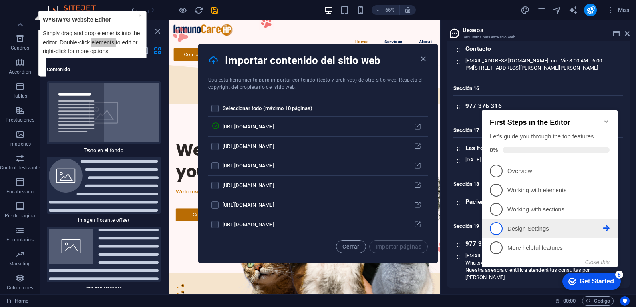
click at [499, 227] on span "4" at bounding box center [496, 228] width 13 height 13
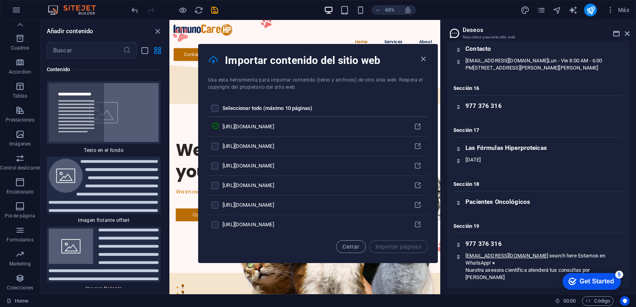
scroll to position [0, 0]
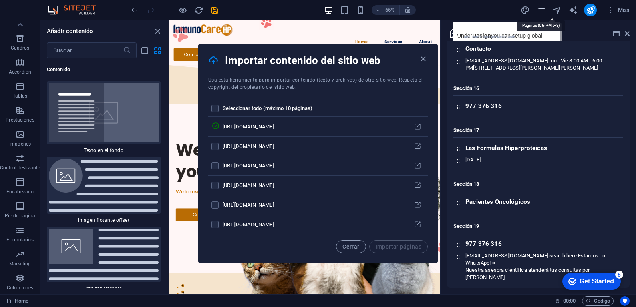
click at [542, 11] on icon "pages" at bounding box center [541, 10] width 9 height 9
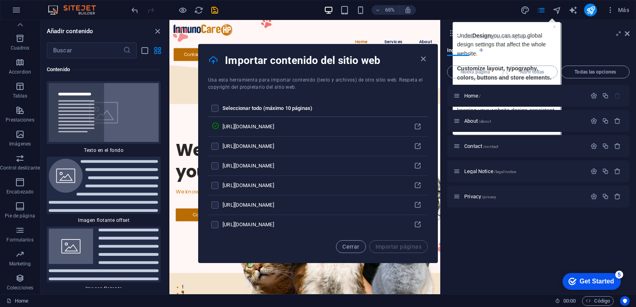
click at [523, 15] on div "Más" at bounding box center [576, 10] width 112 height 13
click at [524, 11] on icon "design" at bounding box center [525, 10] width 9 height 9
select select "px"
select select "400"
select select "px"
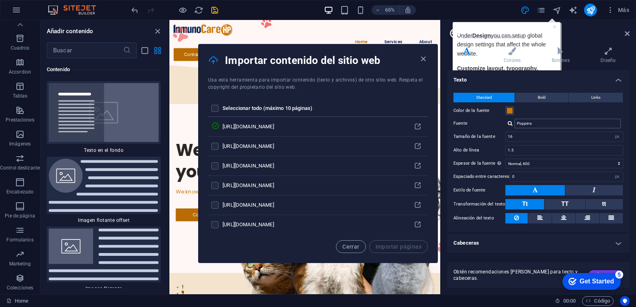
click at [546, 119] on input "Poppins" at bounding box center [568, 124] width 106 height 10
click at [539, 11] on icon "pages" at bounding box center [541, 10] width 9 height 9
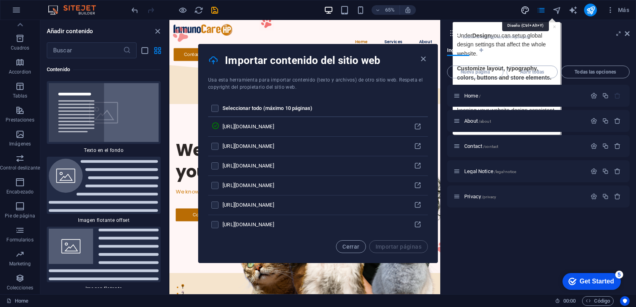
click at [524, 9] on icon "design" at bounding box center [525, 10] width 9 height 9
select select "px"
select select "400"
select select "px"
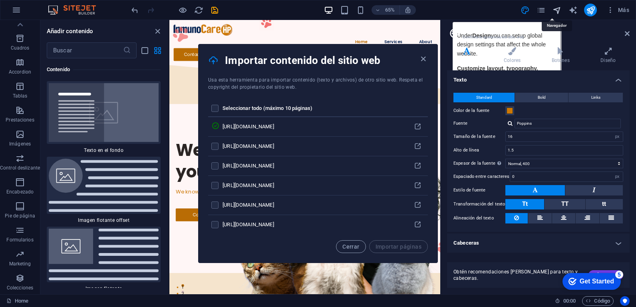
click at [557, 9] on icon "navigator" at bounding box center [557, 10] width 9 height 9
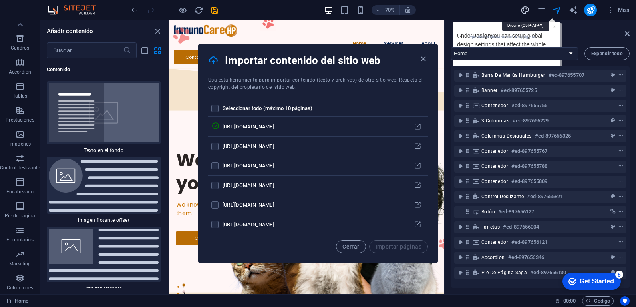
click at [528, 10] on icon "design" at bounding box center [525, 10] width 9 height 9
select select "px"
select select "400"
select select "px"
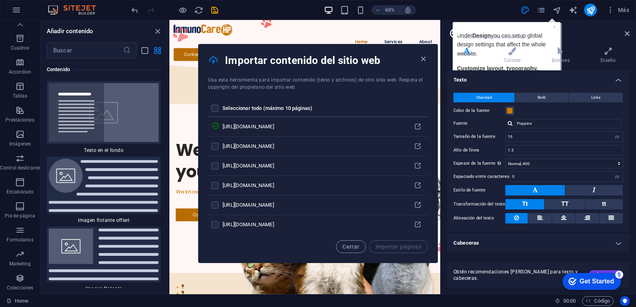
click at [548, 32] on h2 "Diseño" at bounding box center [546, 29] width 167 height 7
click at [348, 247] on span "Cerrar" at bounding box center [351, 246] width 17 height 6
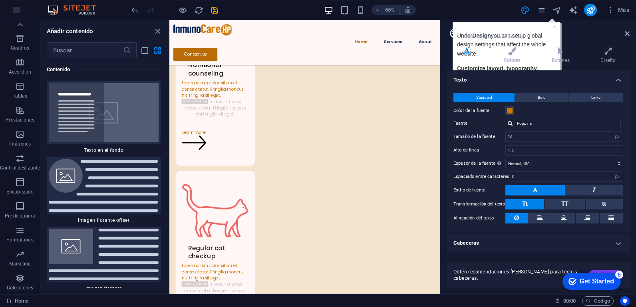
scroll to position [320, 0]
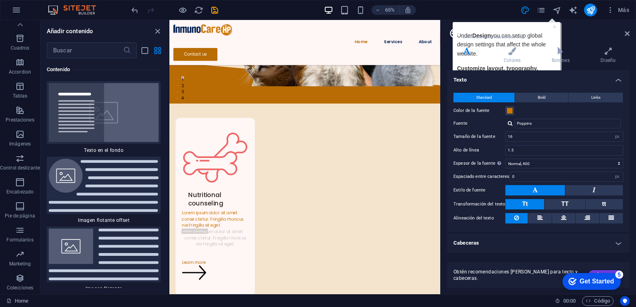
click at [599, 280] on div "Get Started" at bounding box center [597, 281] width 34 height 7
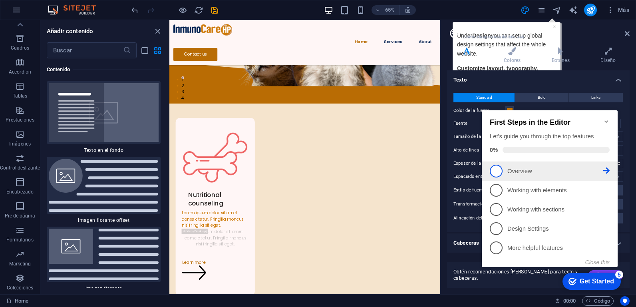
click at [499, 173] on span "1" at bounding box center [496, 171] width 13 height 13
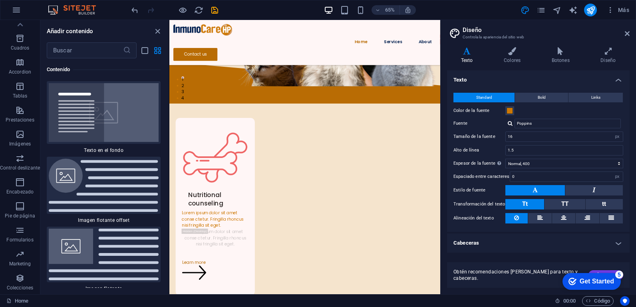
scroll to position [0, 0]
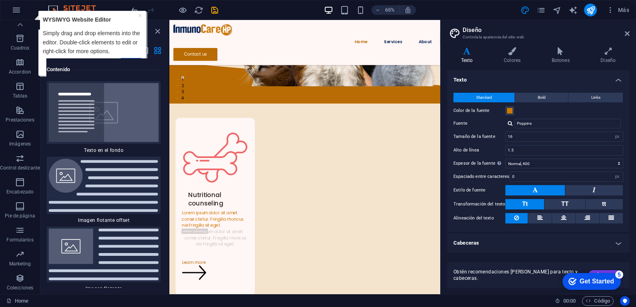
click at [131, 58] on link "Next" at bounding box center [131, 64] width 22 height 12
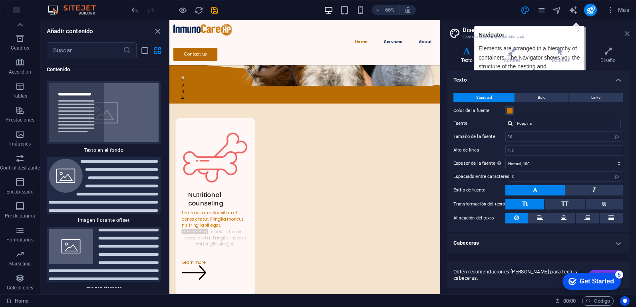
click at [626, 34] on icon at bounding box center [627, 33] width 5 height 6
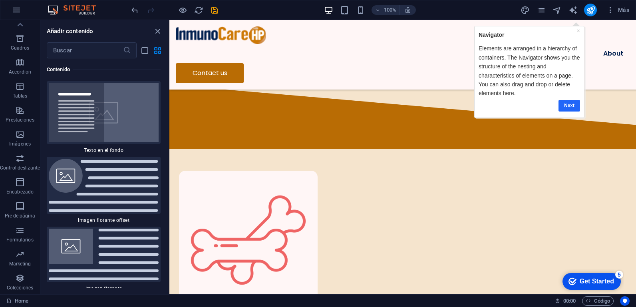
click at [572, 103] on link "Next" at bounding box center [569, 106] width 22 height 12
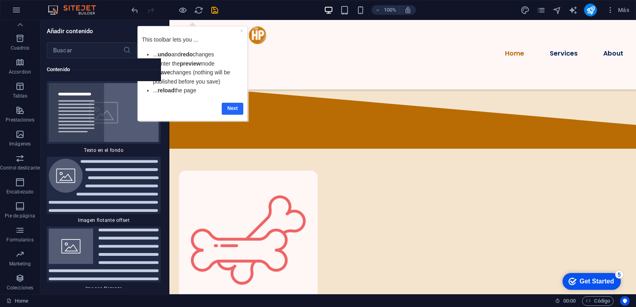
click at [235, 106] on link "Next" at bounding box center [233, 109] width 22 height 12
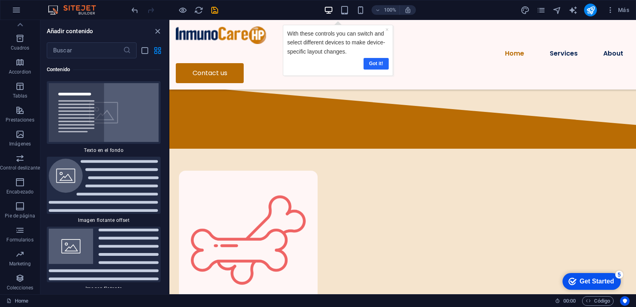
click at [373, 64] on link "Got it!" at bounding box center [375, 64] width 25 height 12
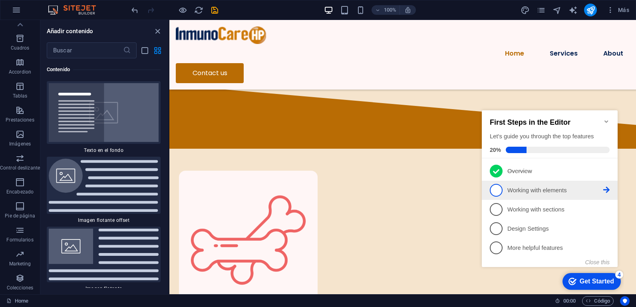
click at [497, 190] on span "2" at bounding box center [496, 190] width 13 height 13
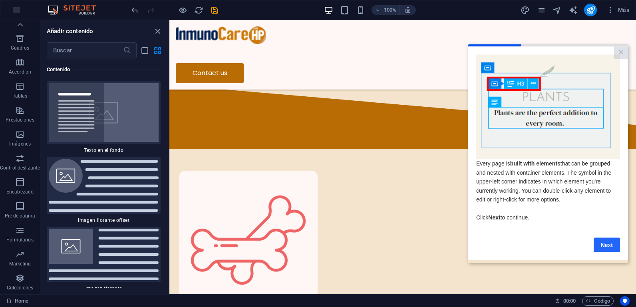
click at [606, 247] on link "Next" at bounding box center [607, 244] width 26 height 14
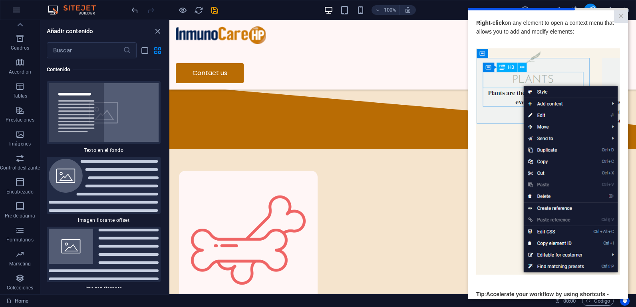
click at [487, 174] on img at bounding box center [548, 161] width 144 height 227
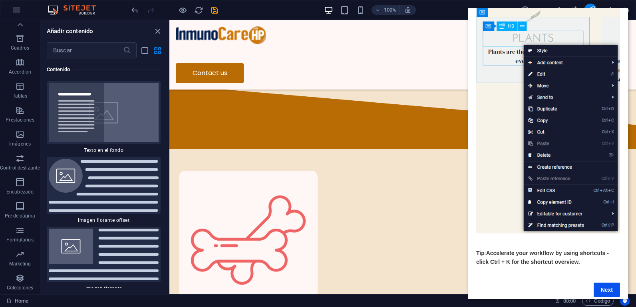
scroll to position [56, 0]
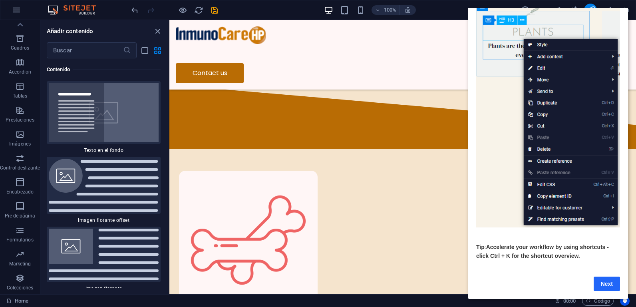
click at [611, 277] on link "Next" at bounding box center [607, 284] width 26 height 14
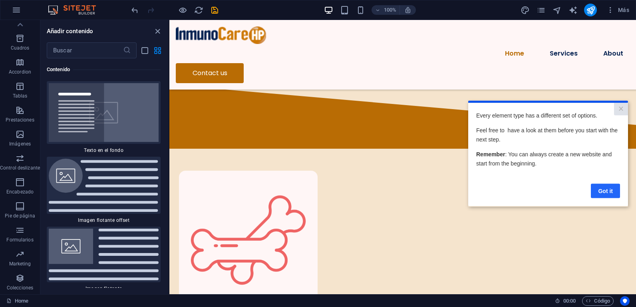
click at [604, 193] on link "Got it" at bounding box center [605, 190] width 29 height 14
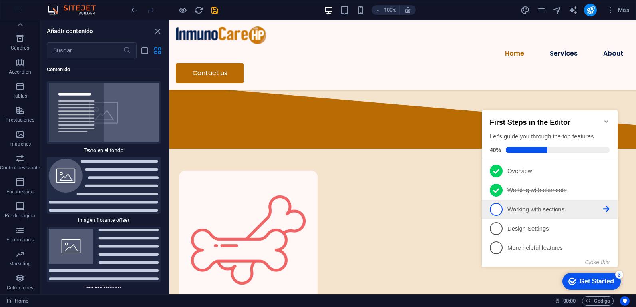
click at [493, 209] on span "3" at bounding box center [496, 209] width 13 height 13
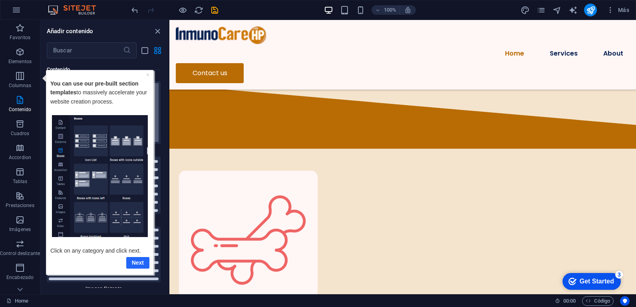
click at [137, 259] on link "Next" at bounding box center [137, 263] width 23 height 12
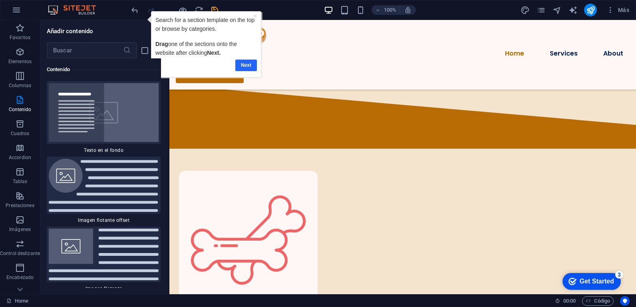
click at [245, 62] on link "Next" at bounding box center [246, 66] width 22 height 12
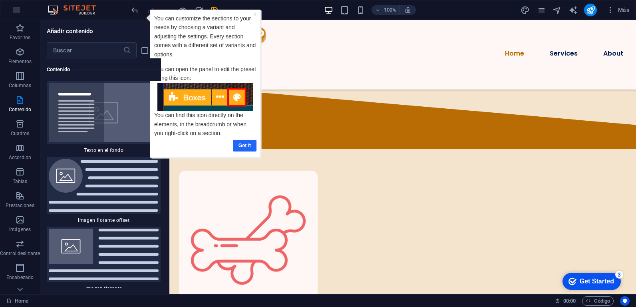
drag, startPoint x: 242, startPoint y: 147, endPoint x: 225, endPoint y: 138, distance: 19.1
click at [242, 147] on link "Got it" at bounding box center [245, 146] width 24 height 12
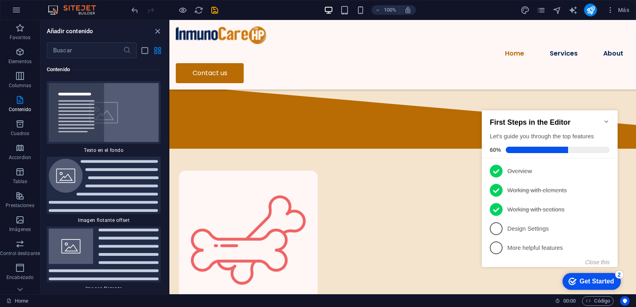
click at [540, 227] on p "Design Settings - incomplete" at bounding box center [556, 229] width 96 height 8
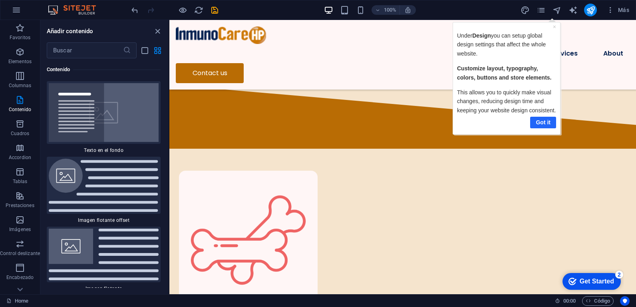
click at [543, 119] on link "Got it" at bounding box center [543, 122] width 26 height 12
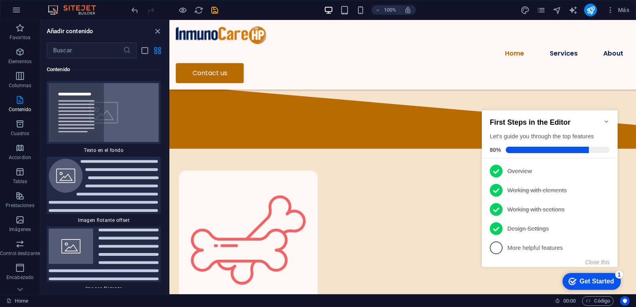
click at [522, 257] on div "First Steps in the Editor Let's guide you through the top features 80% 1 Overvi…" at bounding box center [550, 187] width 136 height 155
click at [524, 249] on p "More helpful features - incomplete" at bounding box center [556, 248] width 96 height 8
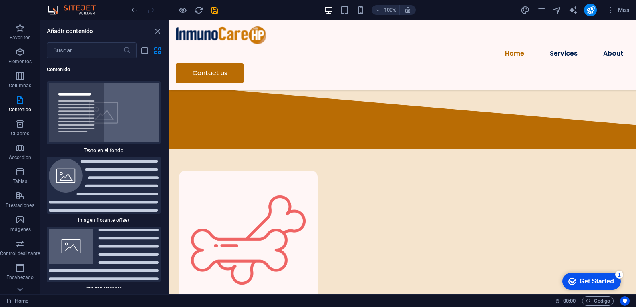
click at [601, 283] on div "Get Started" at bounding box center [597, 281] width 34 height 7
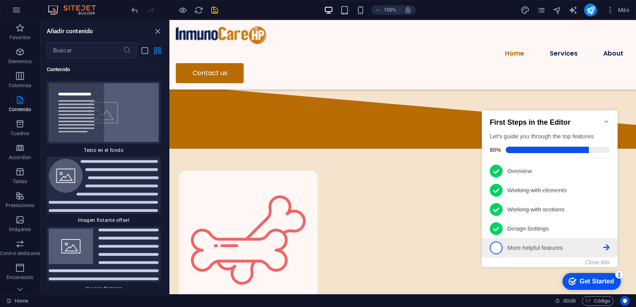
click at [494, 246] on span "5" at bounding box center [496, 247] width 13 height 13
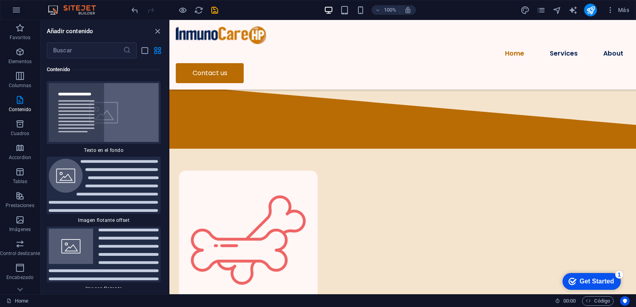
click at [607, 279] on div "Get Started" at bounding box center [597, 281] width 34 height 7
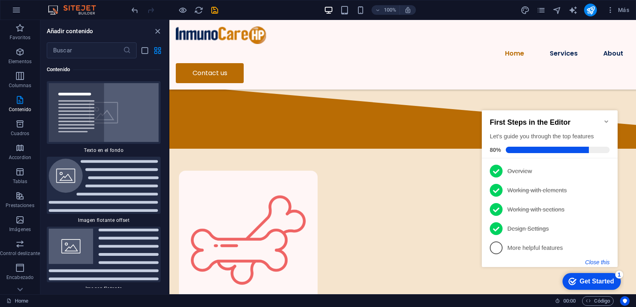
click at [606, 261] on button "Close this" at bounding box center [598, 262] width 24 height 6
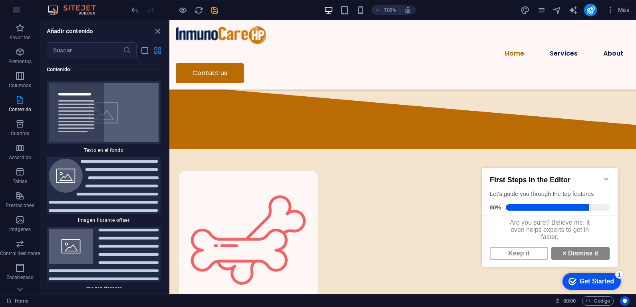
click at [612, 282] on div "Get Started" at bounding box center [597, 281] width 34 height 7
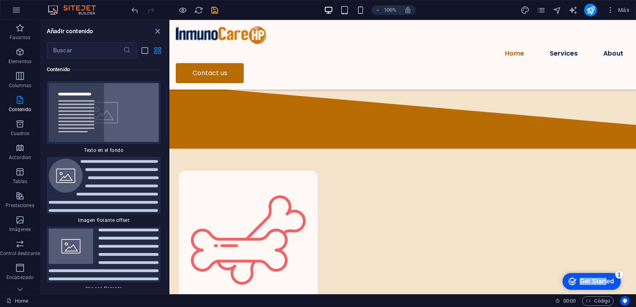
drag, startPoint x: 606, startPoint y: 278, endPoint x: 685, endPoint y: 384, distance: 132.4
click at [608, 273] on div "checkmark Get Started 1" at bounding box center [592, 281] width 58 height 17
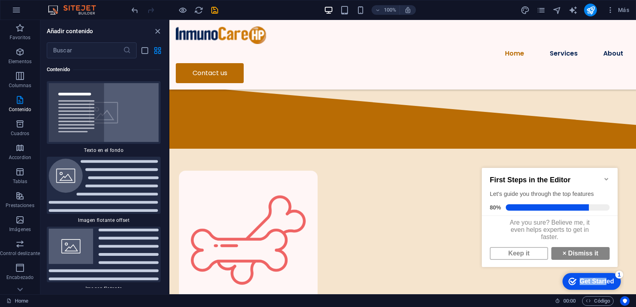
scroll to position [6, 0]
click at [569, 252] on link "× Dismiss it" at bounding box center [581, 253] width 58 height 13
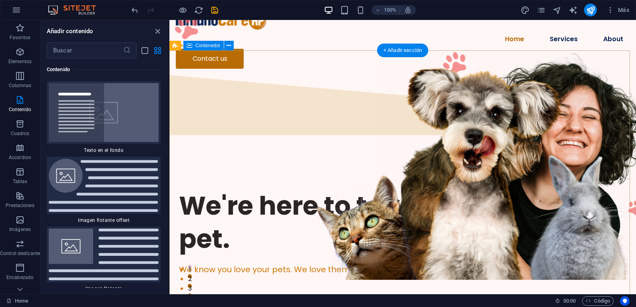
scroll to position [0, 0]
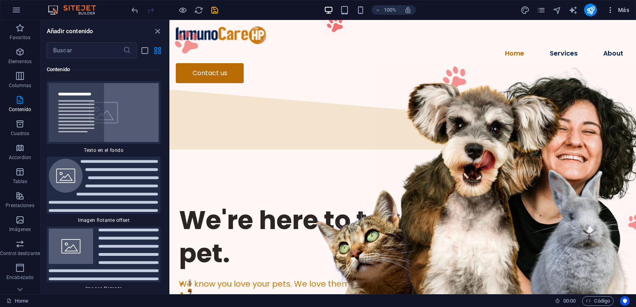
click at [616, 8] on span "Más" at bounding box center [618, 10] width 23 height 8
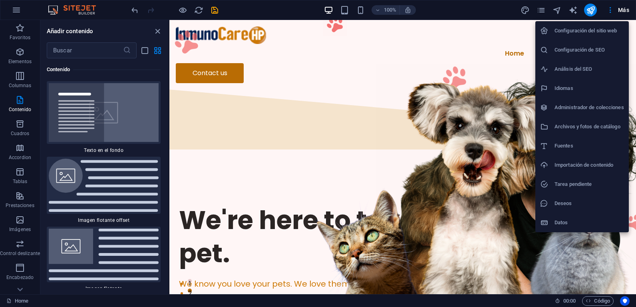
click at [595, 162] on h6 "Importación de contenido" at bounding box center [590, 165] width 70 height 10
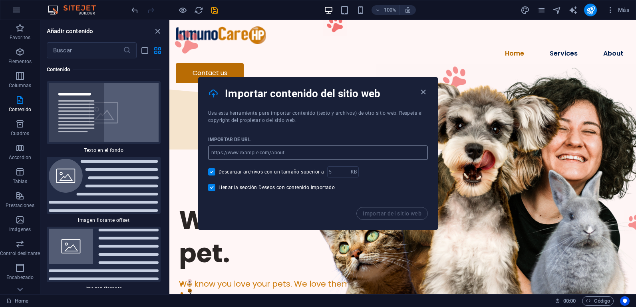
click at [331, 161] on div "Importar de URL ​ Descargar archivos con un tamaño superior a KB ​ Llenar la se…" at bounding box center [318, 165] width 239 height 83
click at [332, 154] on input "url" at bounding box center [318, 152] width 220 height 14
paste input "https://dnlab.com.pe/products.html"
type input "https://dnlab.com.pe/products.html"
click at [389, 212] on span "Importar del sitio web" at bounding box center [392, 213] width 59 height 6
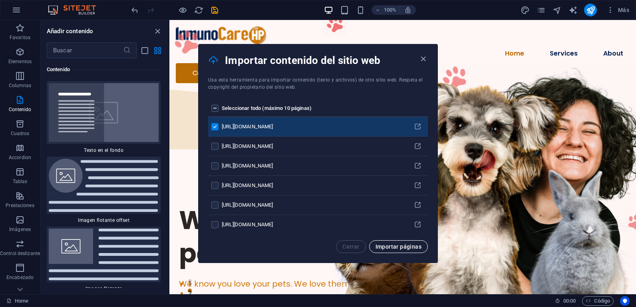
click at [412, 240] on button "Importar páginas" at bounding box center [398, 246] width 59 height 13
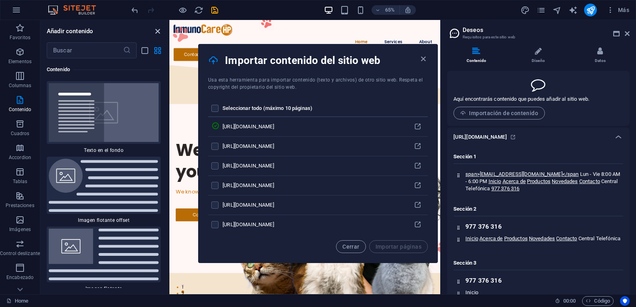
click at [156, 33] on icon "close panel" at bounding box center [157, 31] width 9 height 9
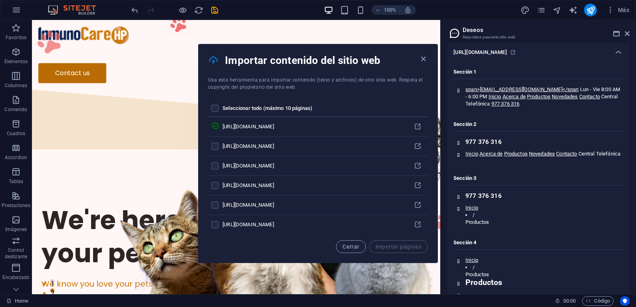
scroll to position [1437, 0]
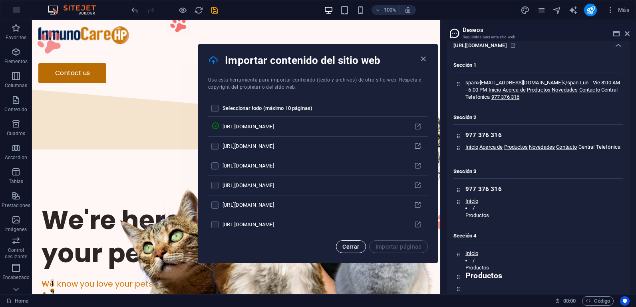
click at [355, 247] on span "Cerrar" at bounding box center [351, 246] width 17 height 6
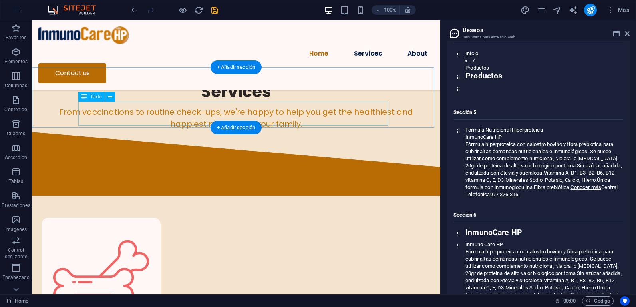
scroll to position [280, 0]
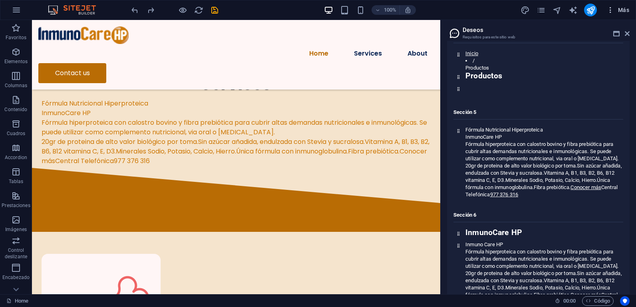
click at [612, 8] on icon "button" at bounding box center [611, 10] width 8 height 8
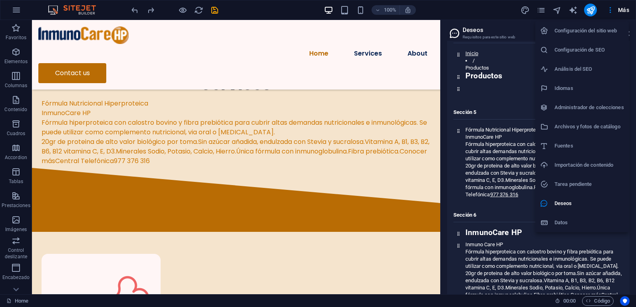
click at [17, 291] on div at bounding box center [318, 153] width 636 height 307
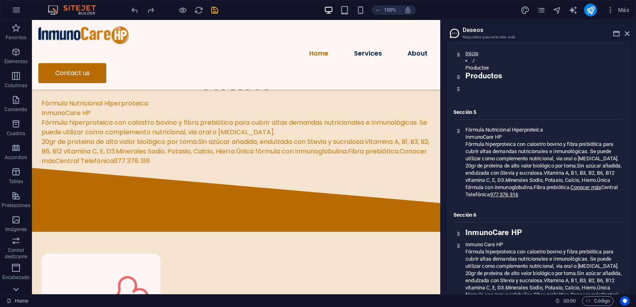
click at [17, 30] on icon at bounding box center [15, 24] width 11 height 11
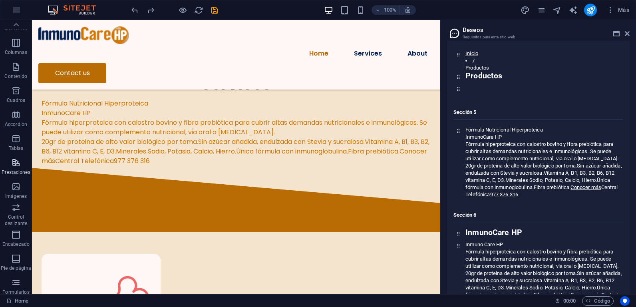
scroll to position [0, 0]
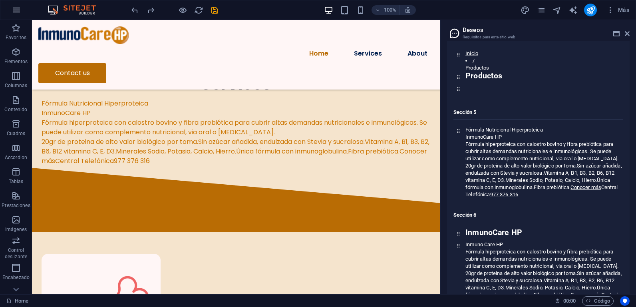
click at [17, 10] on icon "button" at bounding box center [17, 10] width 10 height 10
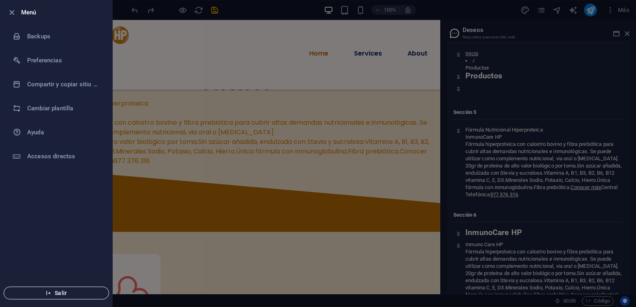
click at [62, 292] on span "Salir" at bounding box center [56, 293] width 92 height 6
